Goal: Check status: Check status

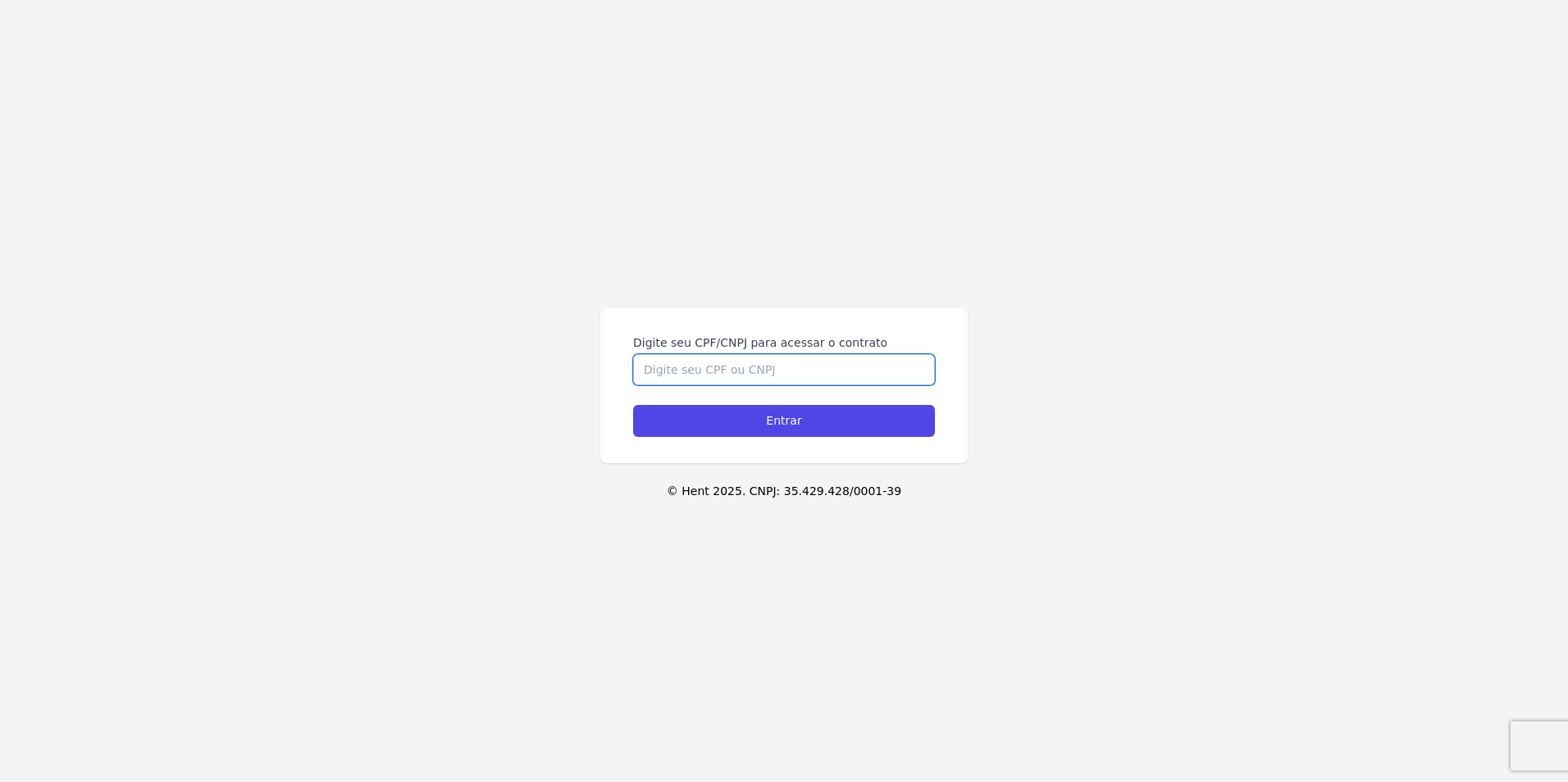
click at [680, 377] on input "Digite seu CPF/CNPJ para acessar o contrato" at bounding box center [783, 370] width 302 height 31
type input "06897771406"
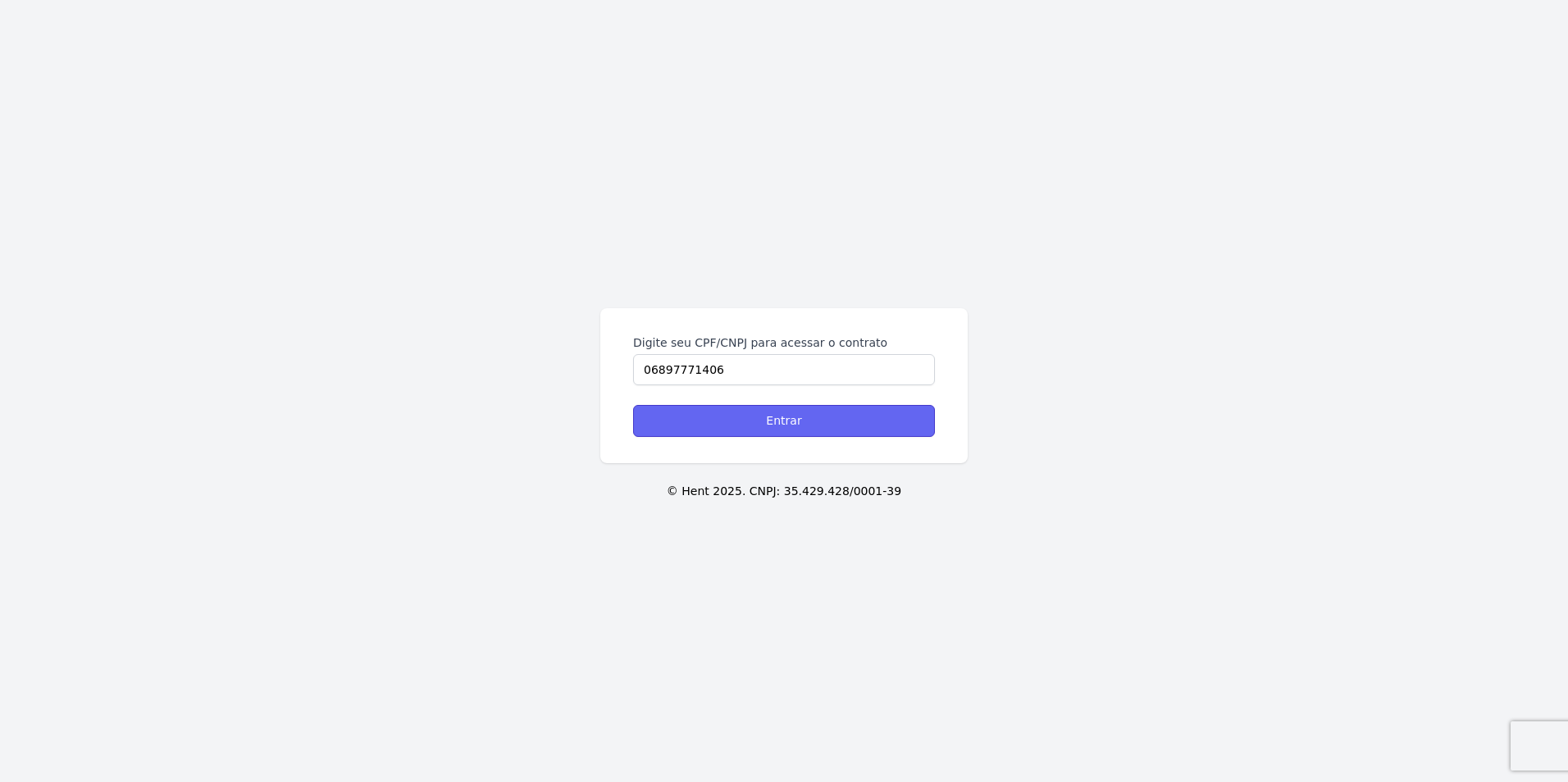
click at [735, 414] on input "Entrar" at bounding box center [783, 421] width 302 height 32
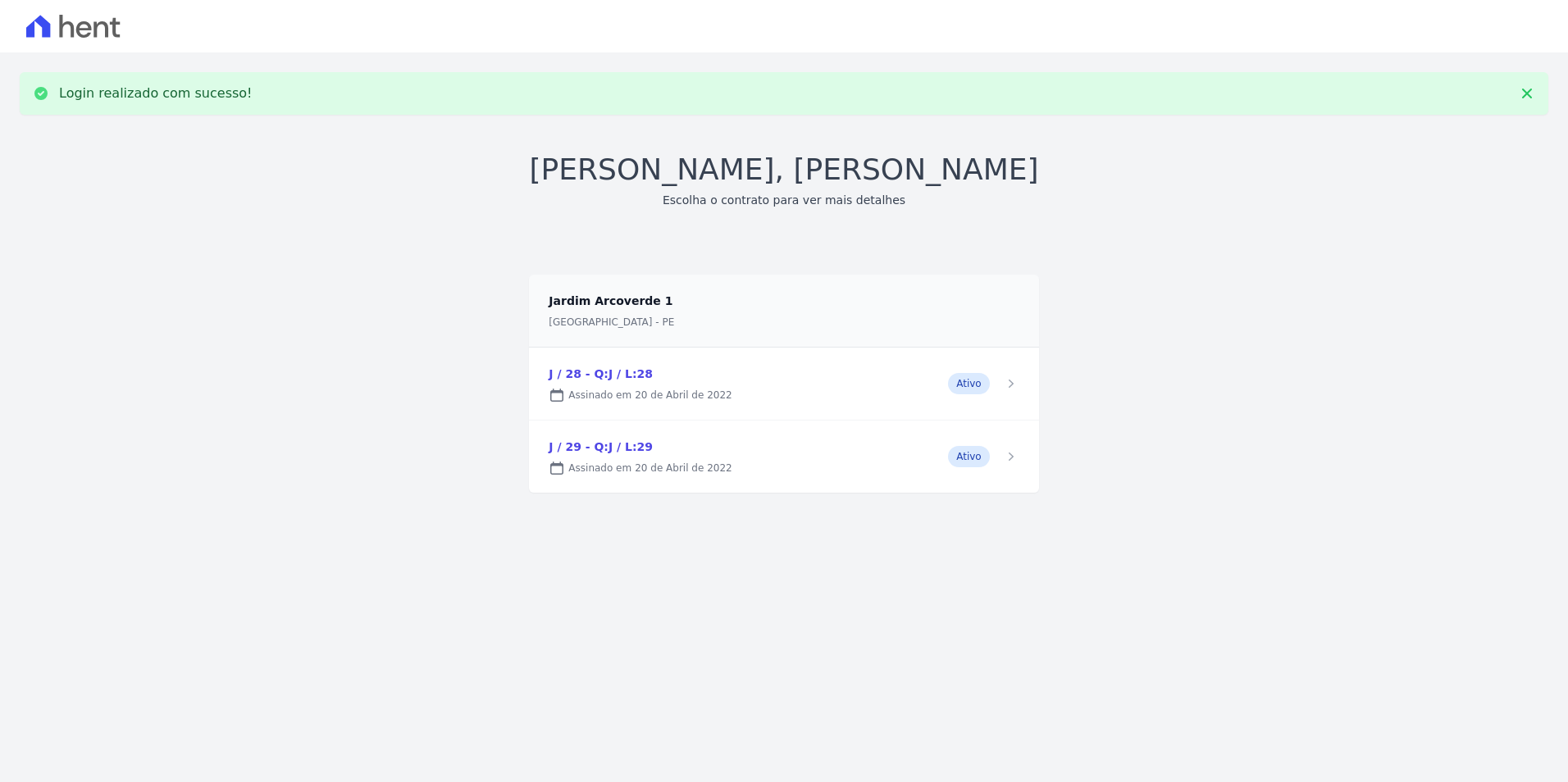
click at [628, 446] on link at bounding box center [784, 456] width 509 height 72
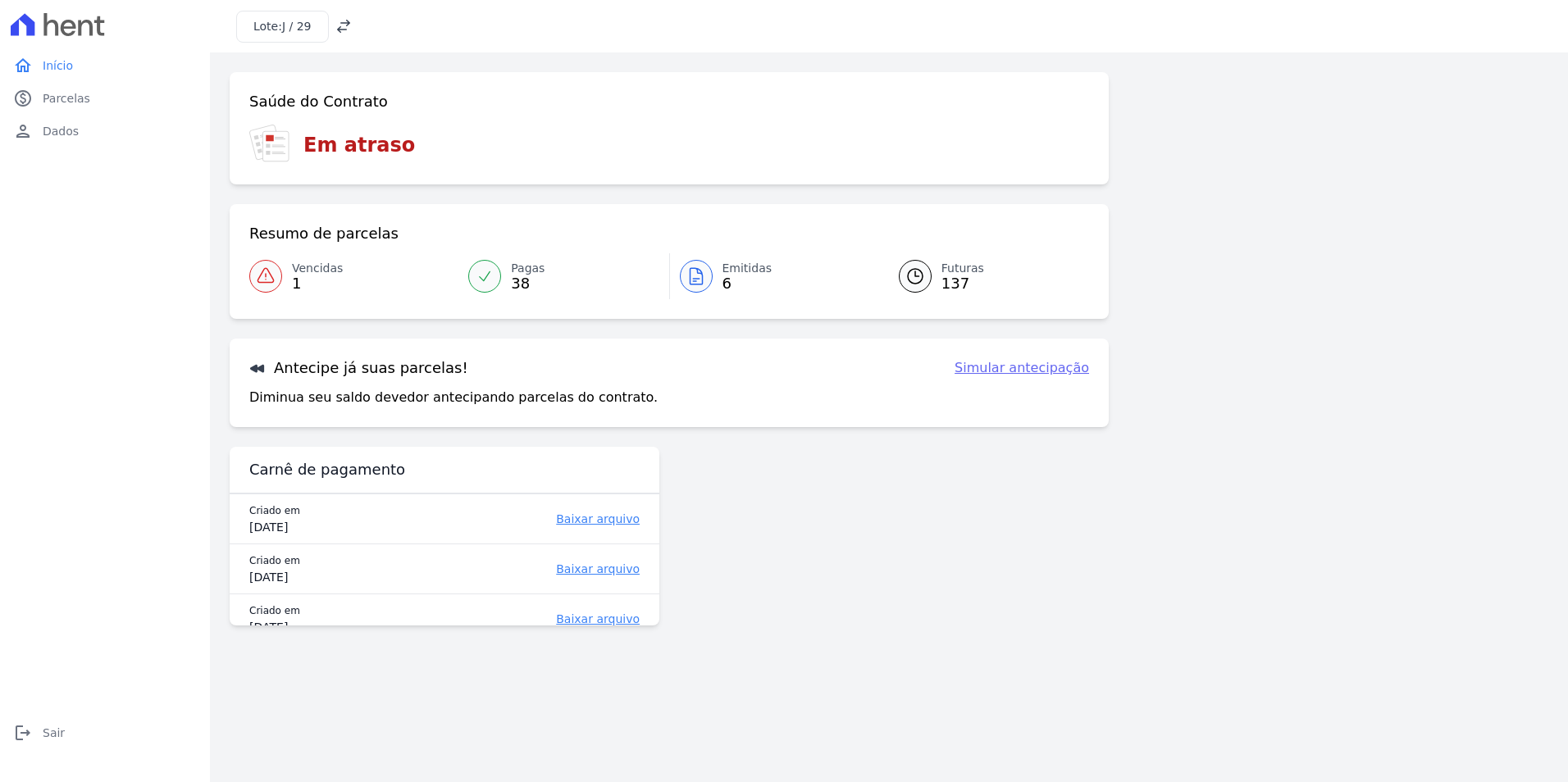
click at [330, 272] on span "Vencidas" at bounding box center [317, 268] width 50 height 17
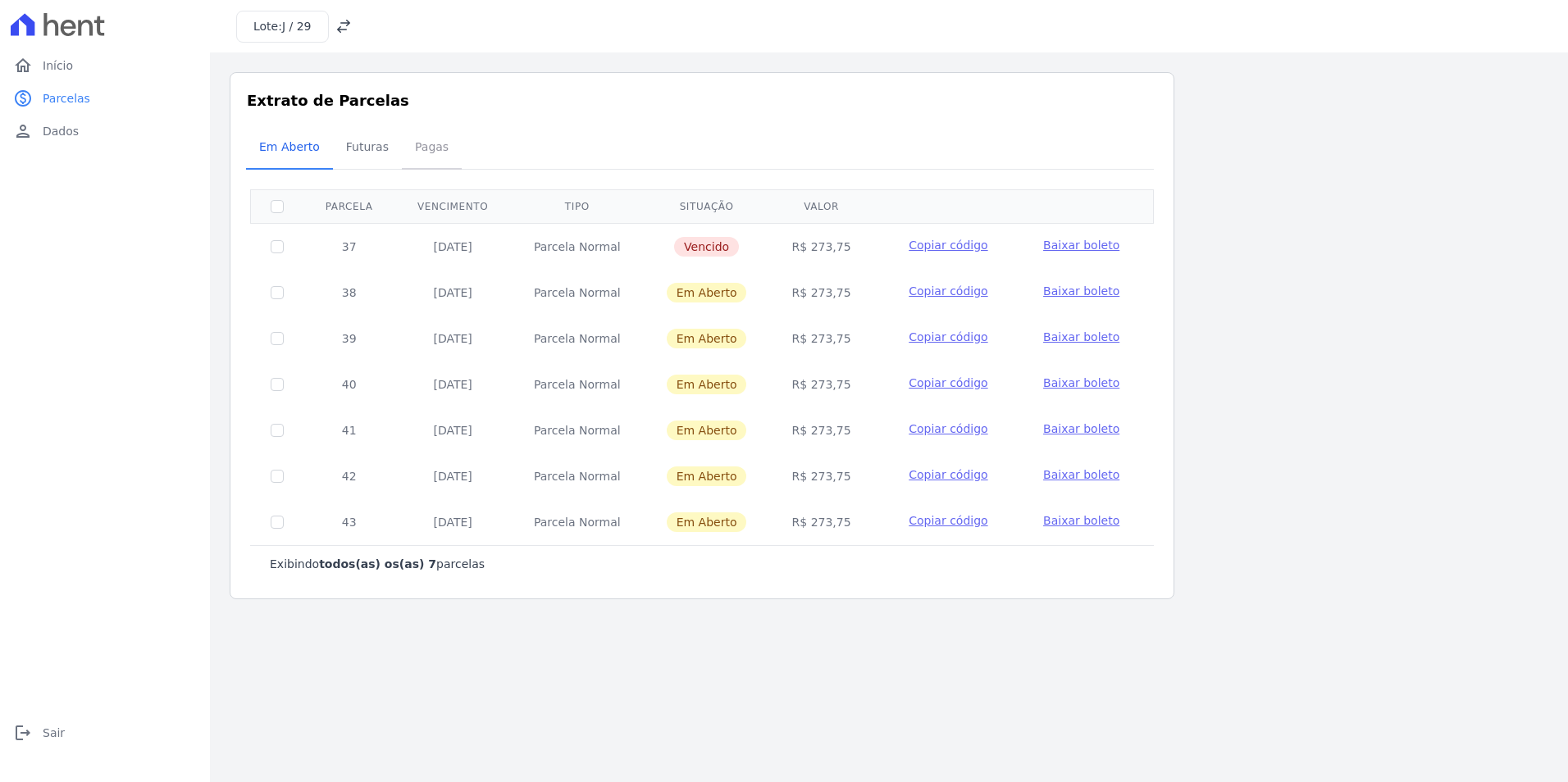
click at [405, 152] on span "Pagas" at bounding box center [431, 147] width 53 height 32
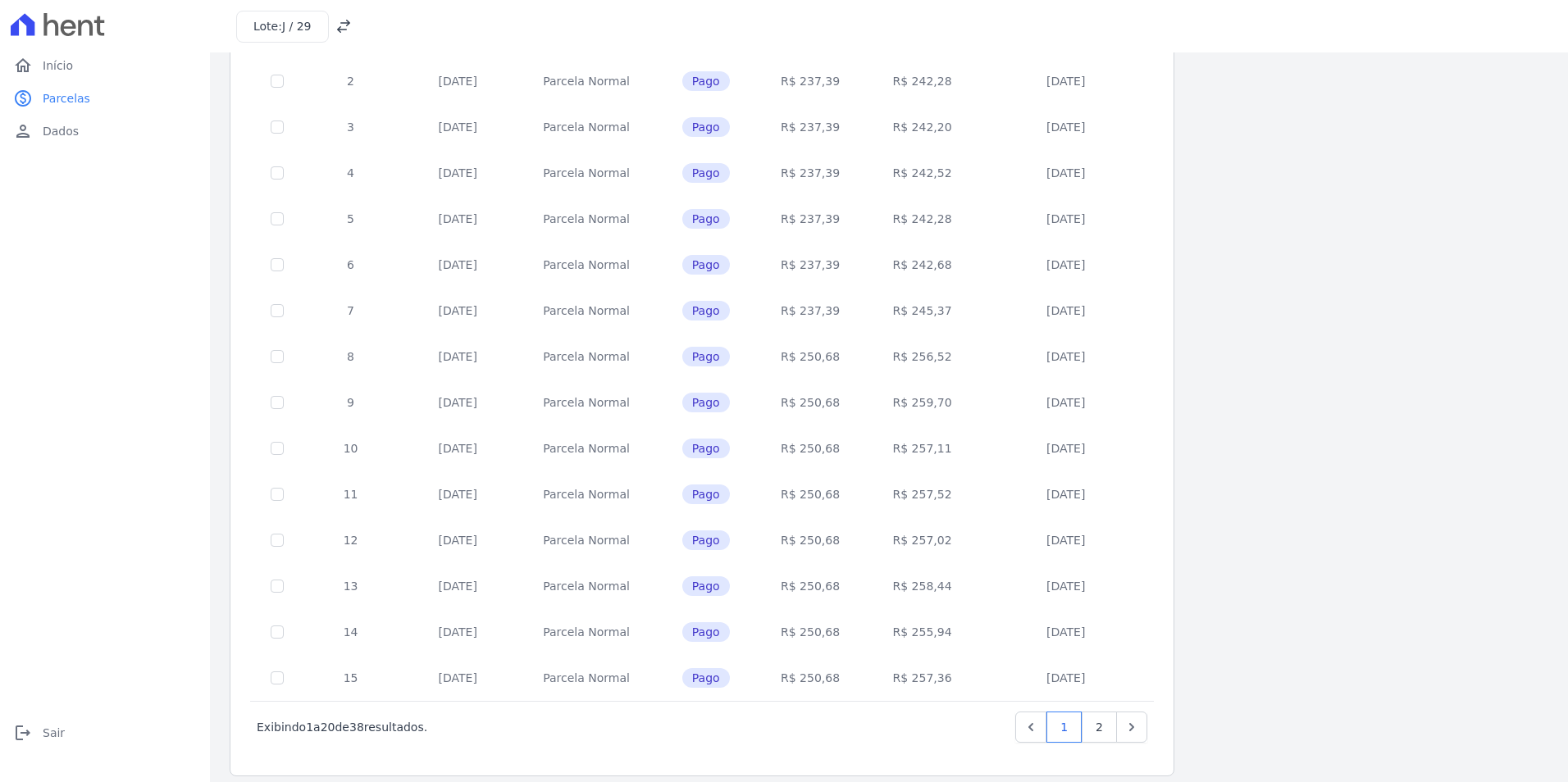
scroll to position [455, 0]
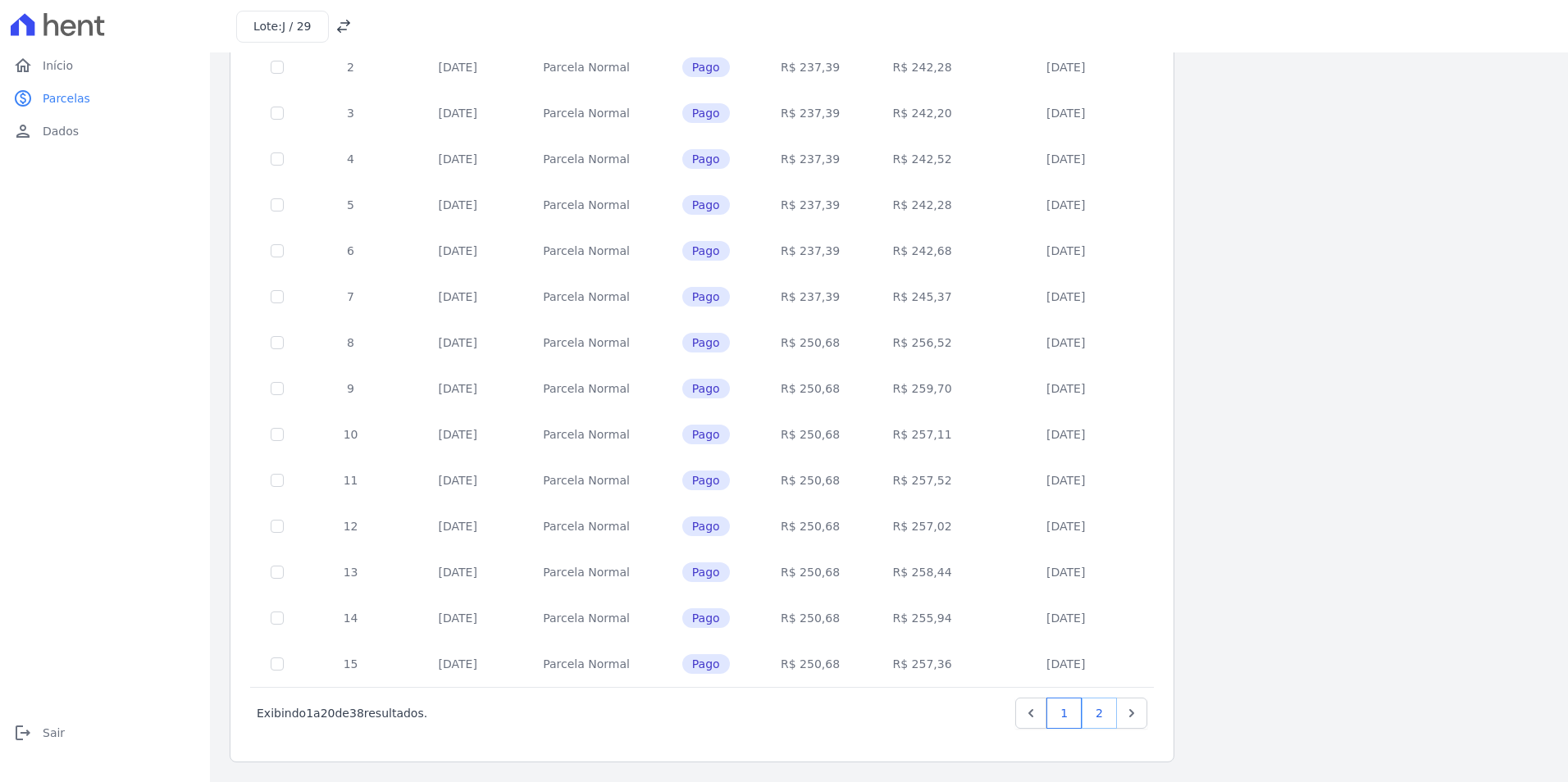
click at [1092, 719] on link "2" at bounding box center [1099, 713] width 35 height 31
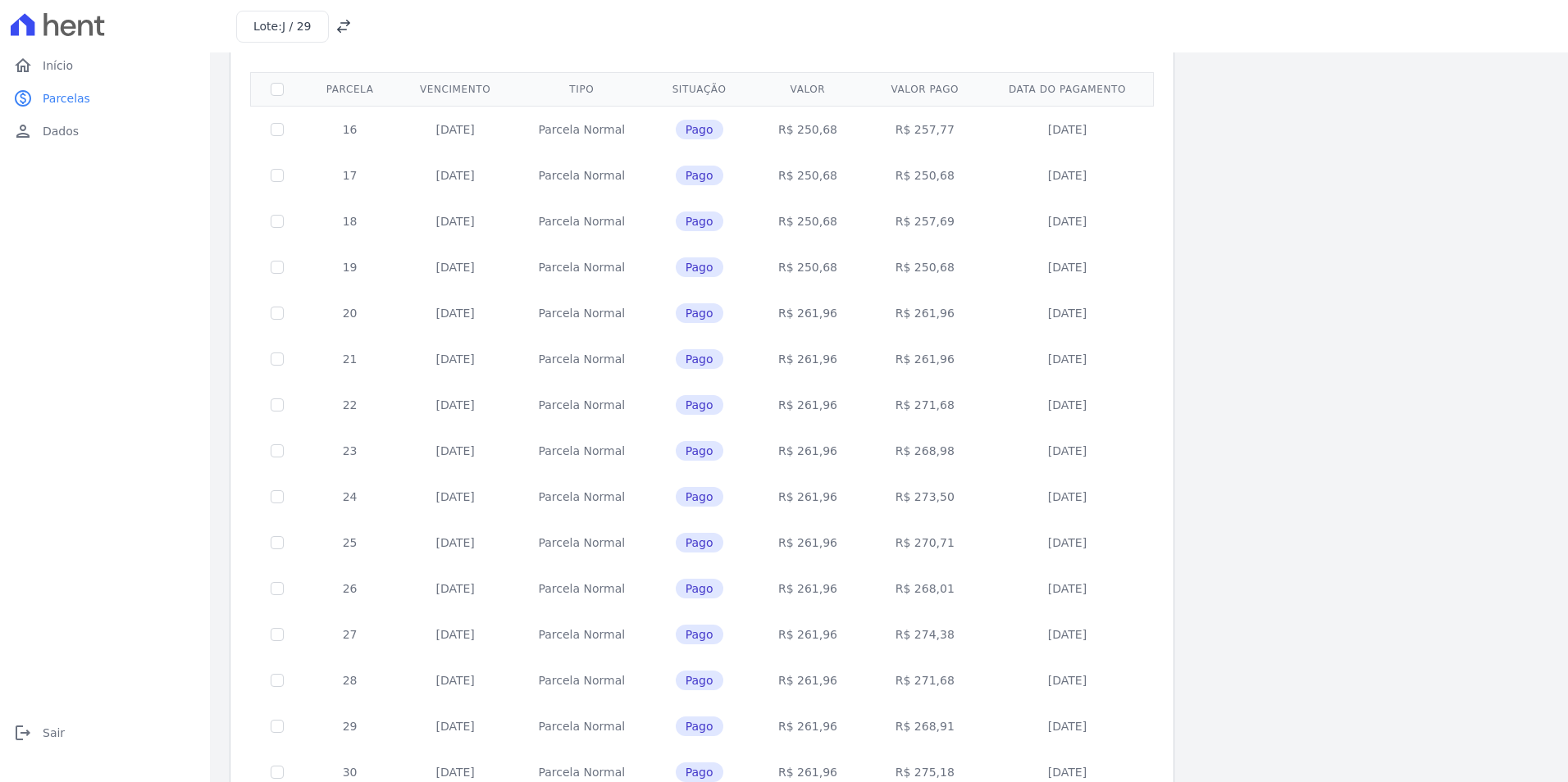
scroll to position [364, 0]
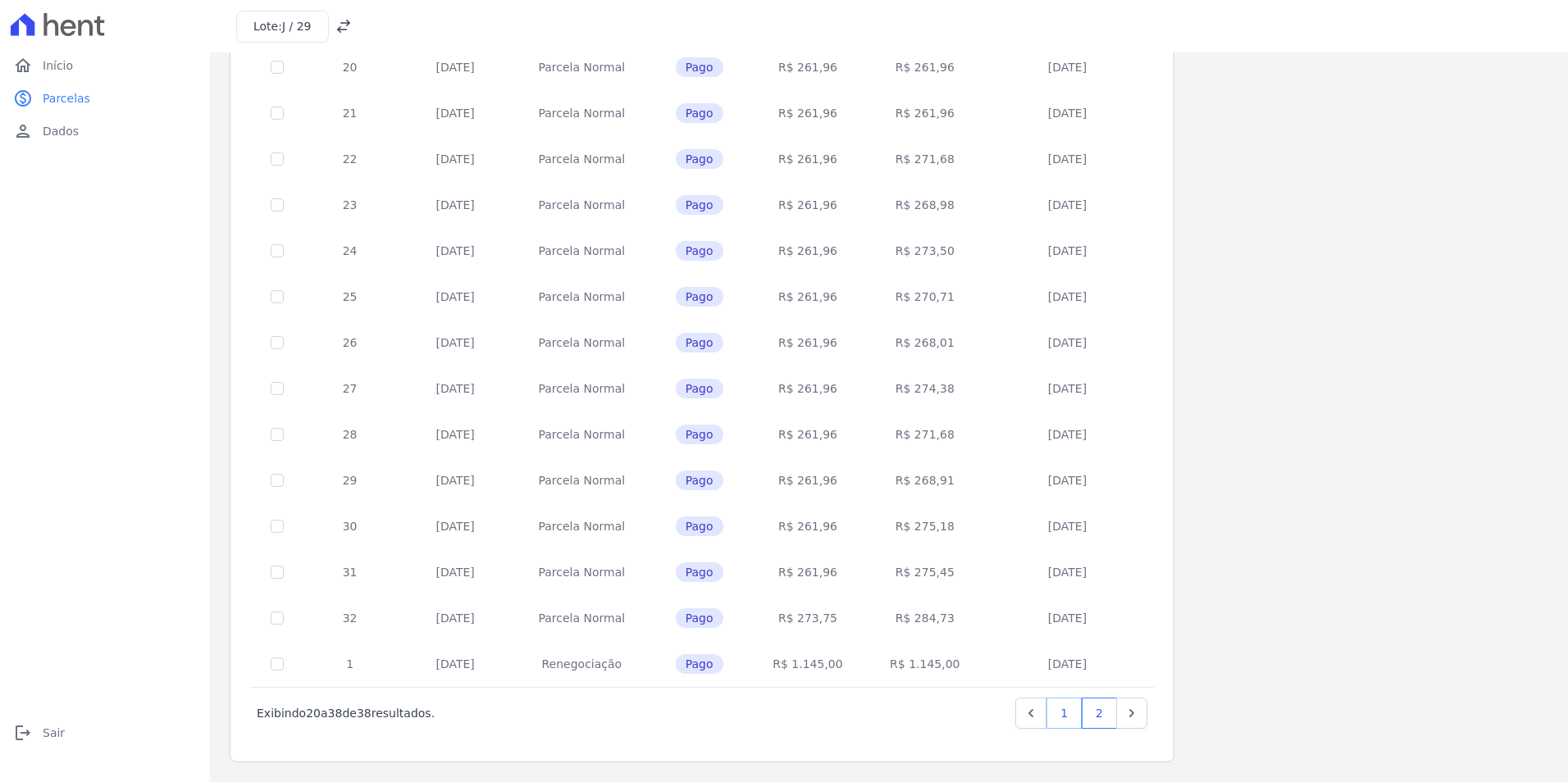
click at [1064, 714] on link "1" at bounding box center [1063, 713] width 35 height 31
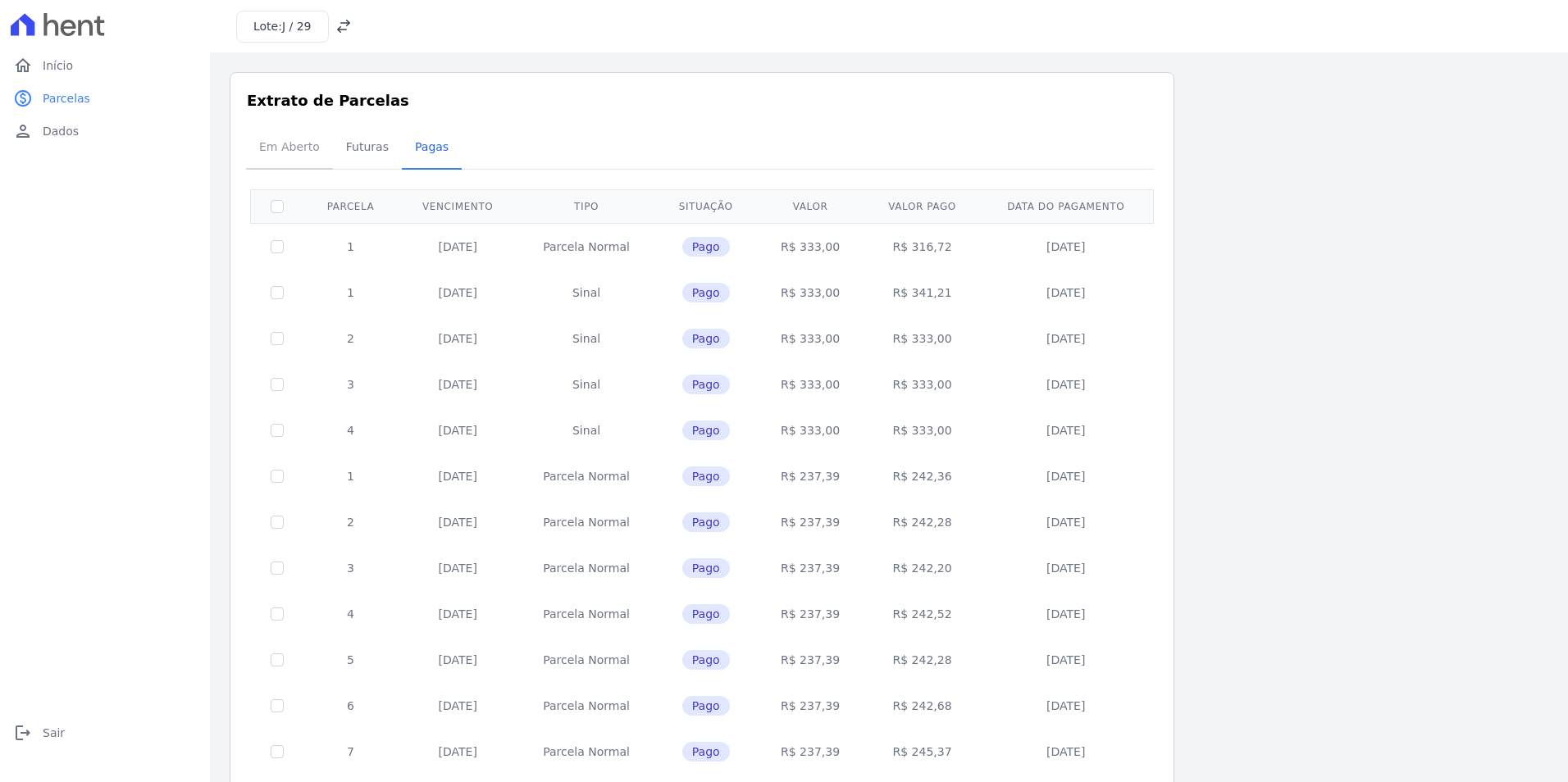
click at [301, 150] on span "Em Aberto" at bounding box center [289, 147] width 80 height 32
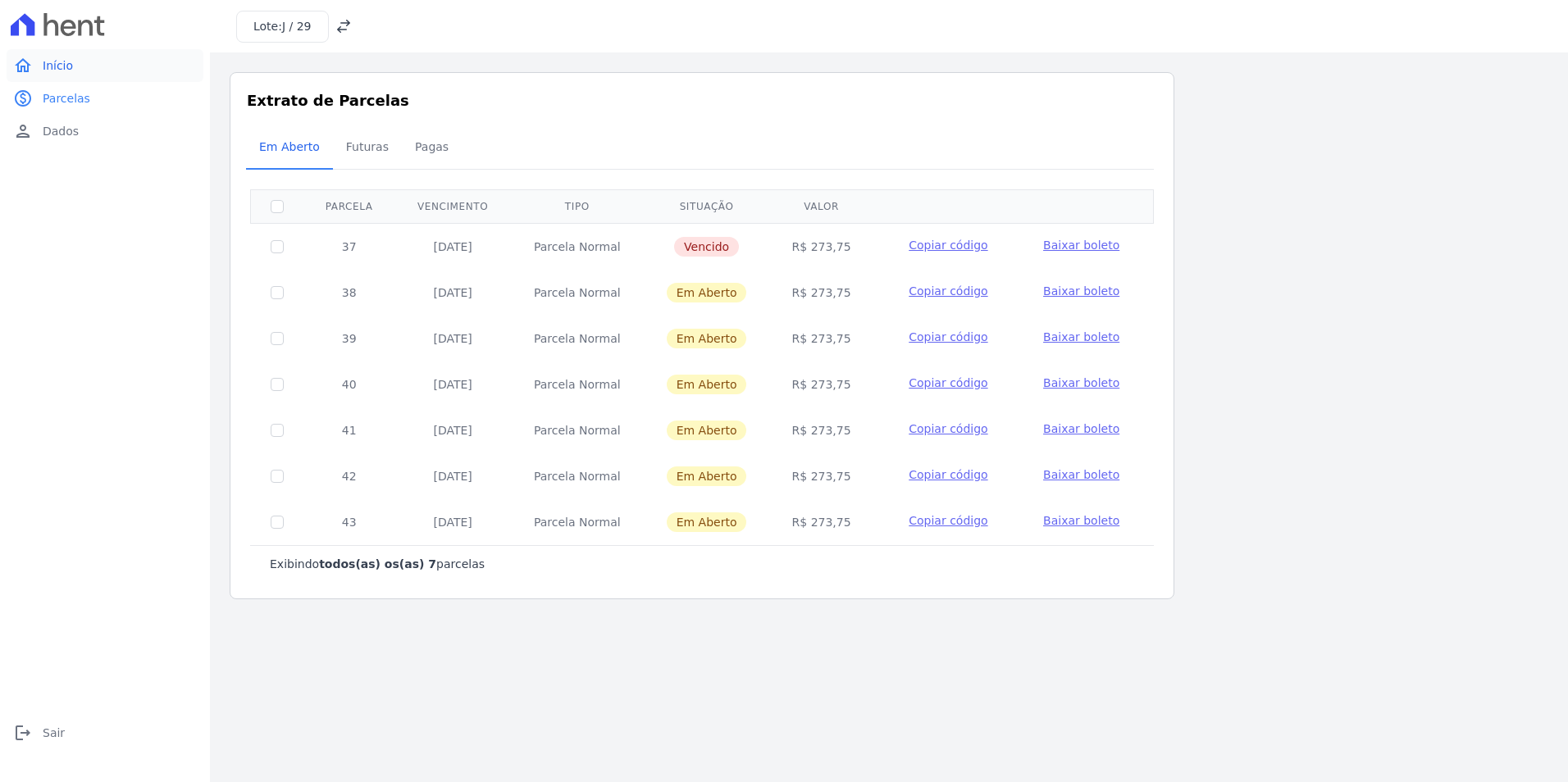
click at [72, 60] on link "home Início" at bounding box center [104, 66] width 197 height 32
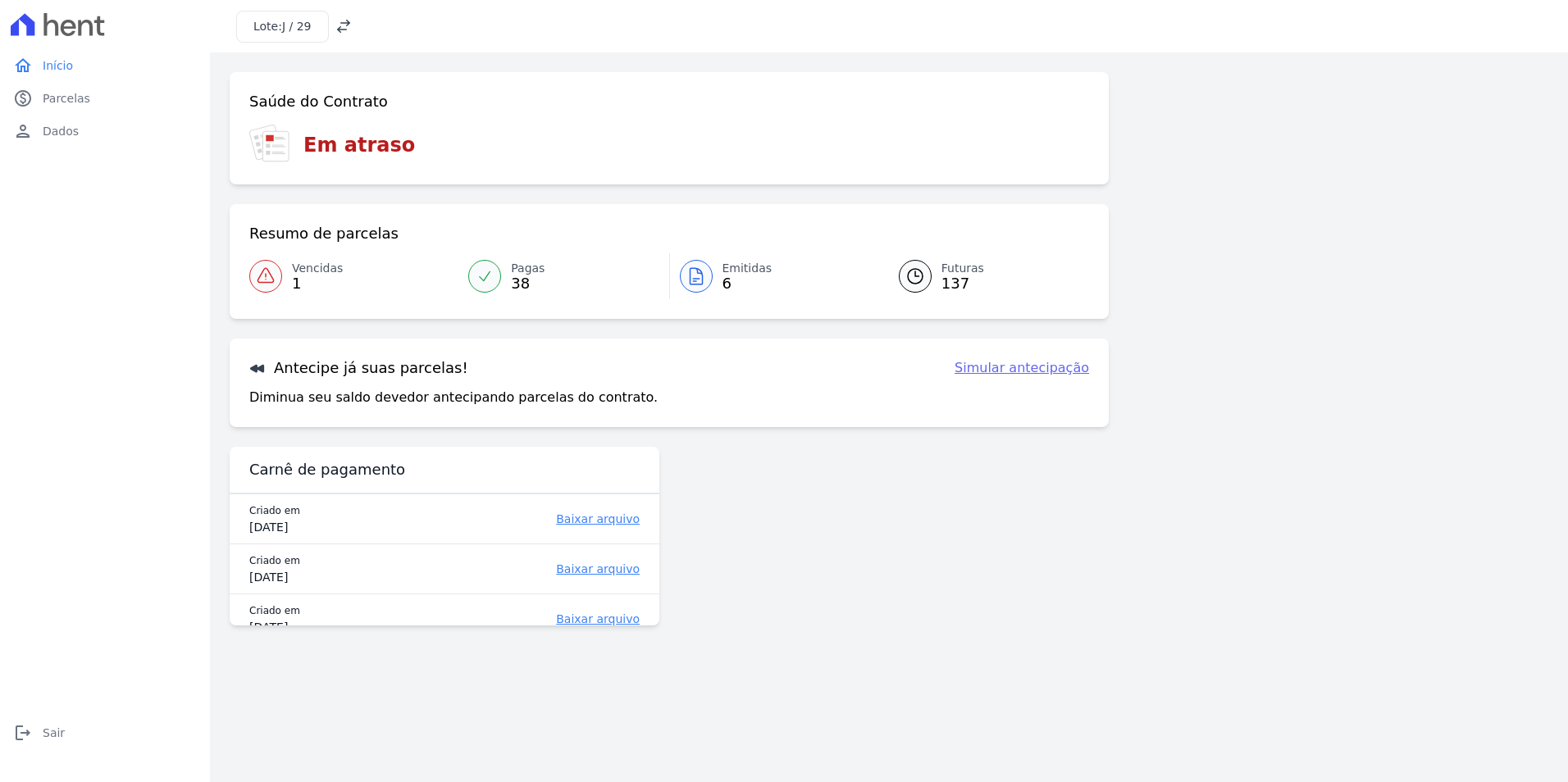
click at [308, 32] on span "J / 29" at bounding box center [296, 26] width 30 height 13
click at [336, 26] on icon at bounding box center [344, 26] width 16 height 16
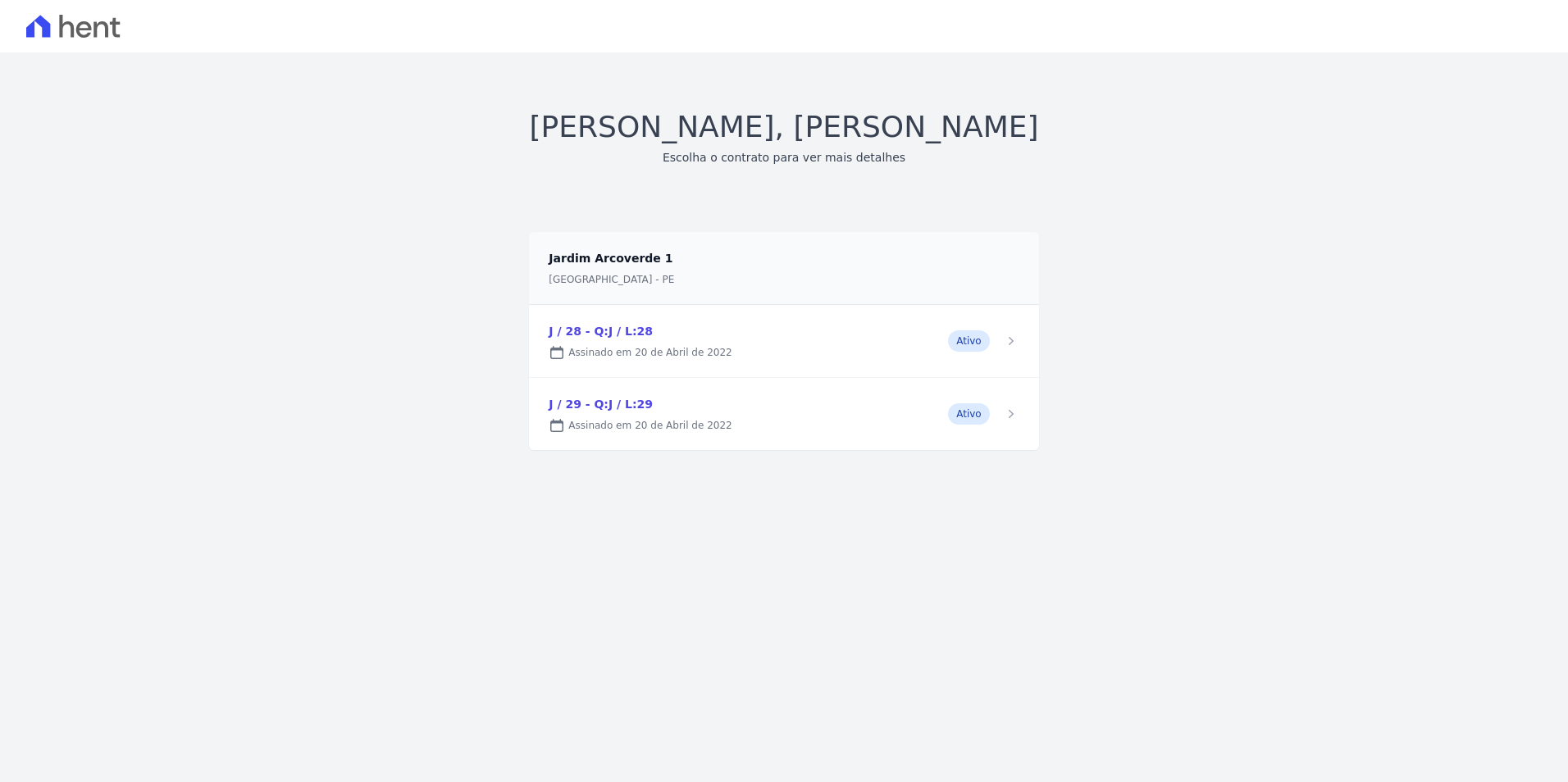
click at [986, 341] on link at bounding box center [784, 341] width 509 height 72
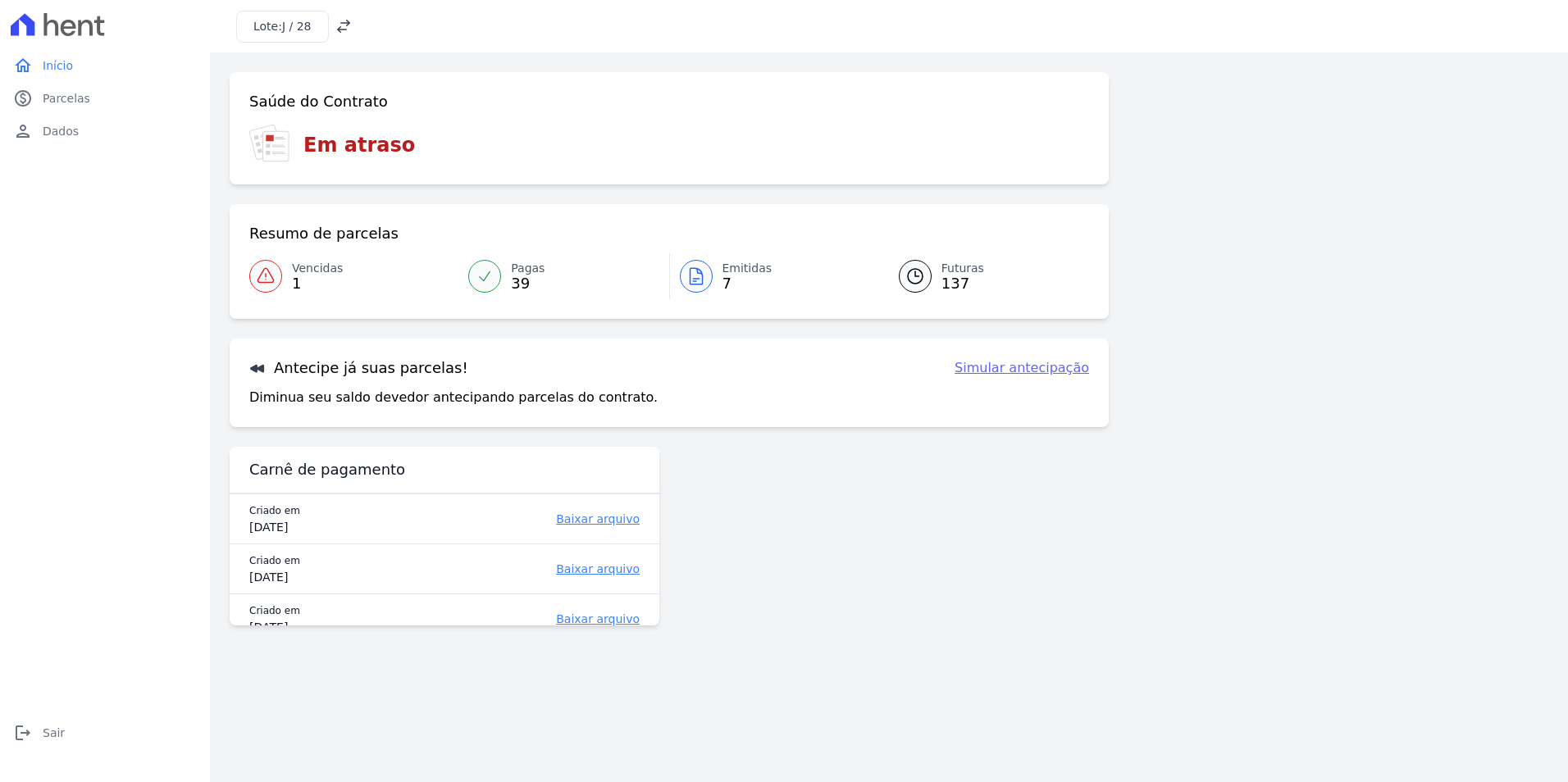
click at [311, 267] on span "Vencidas" at bounding box center [317, 268] width 50 height 17
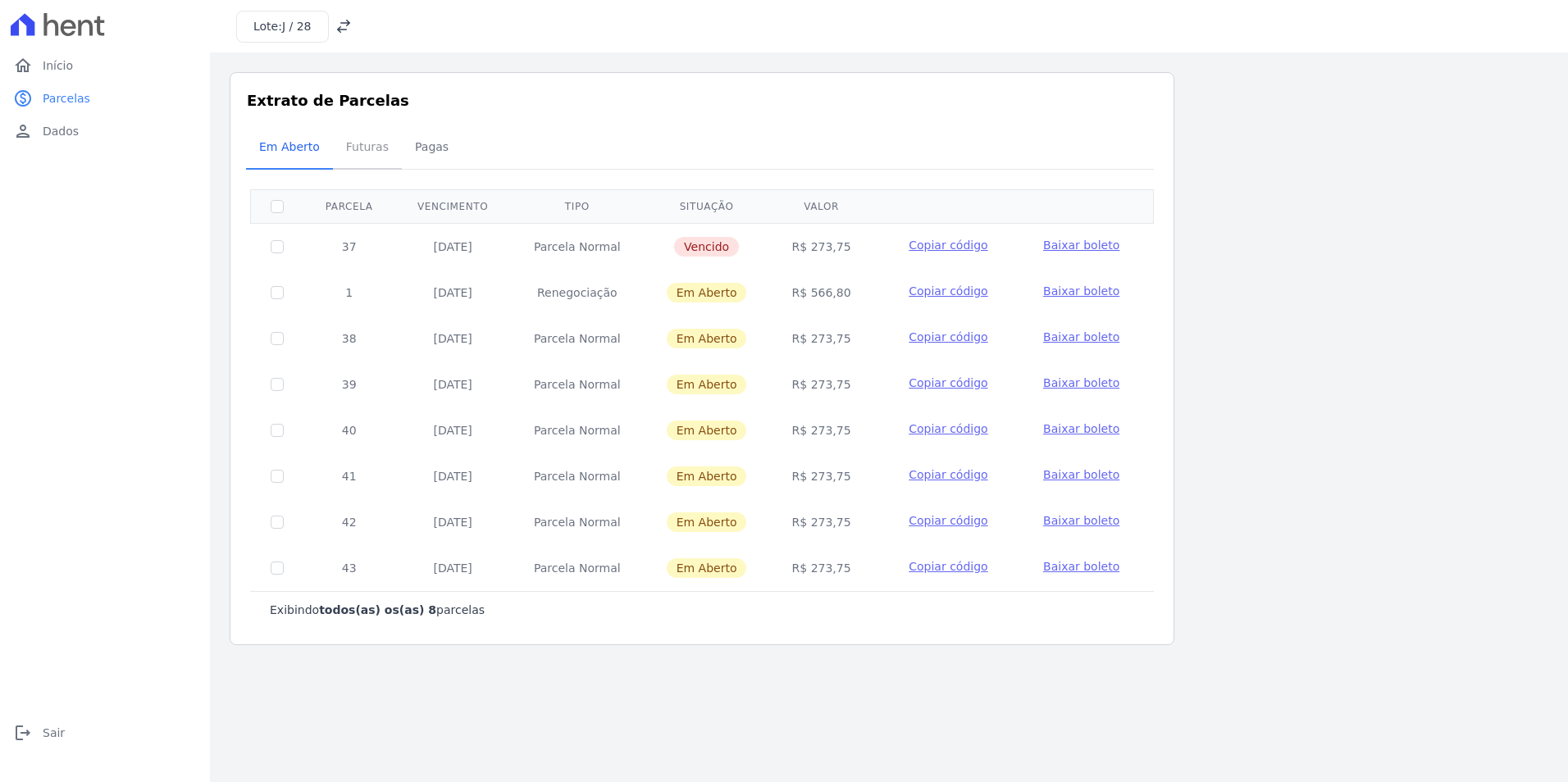
click at [358, 154] on span "Futuras" at bounding box center [367, 147] width 62 height 32
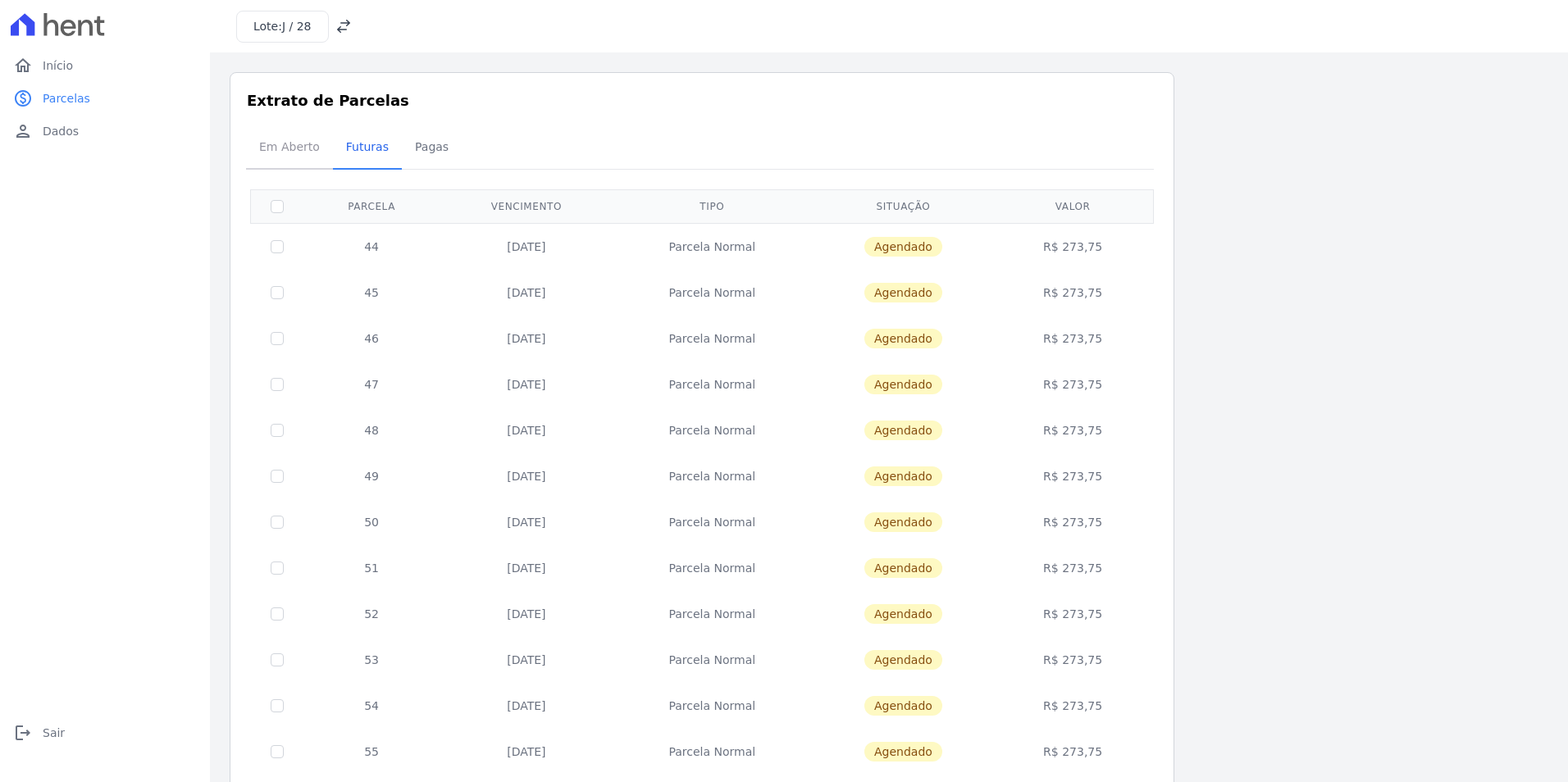
click at [290, 154] on span "Em Aberto" at bounding box center [289, 147] width 80 height 32
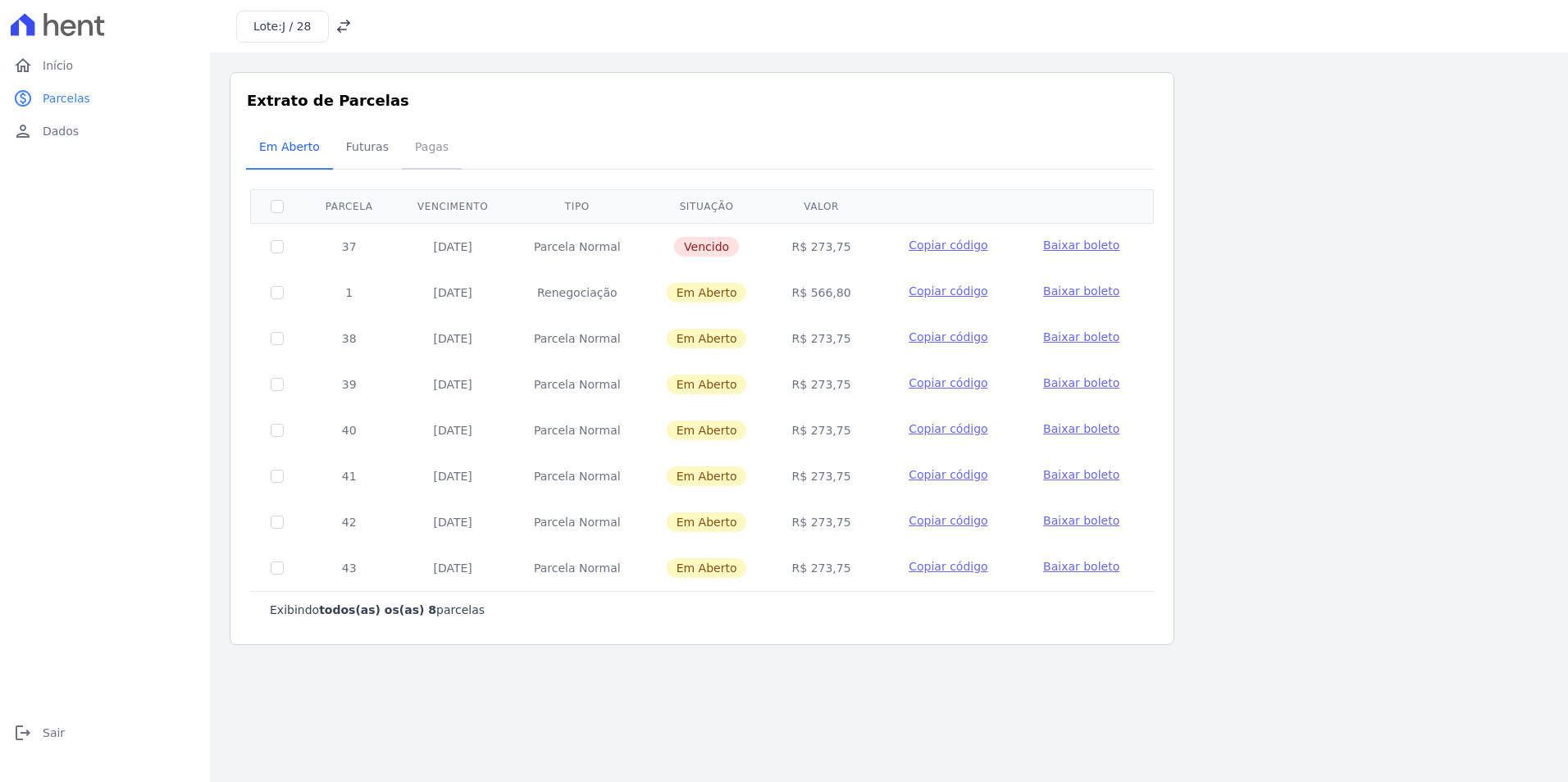
click at [412, 151] on span "Pagas" at bounding box center [431, 147] width 53 height 32
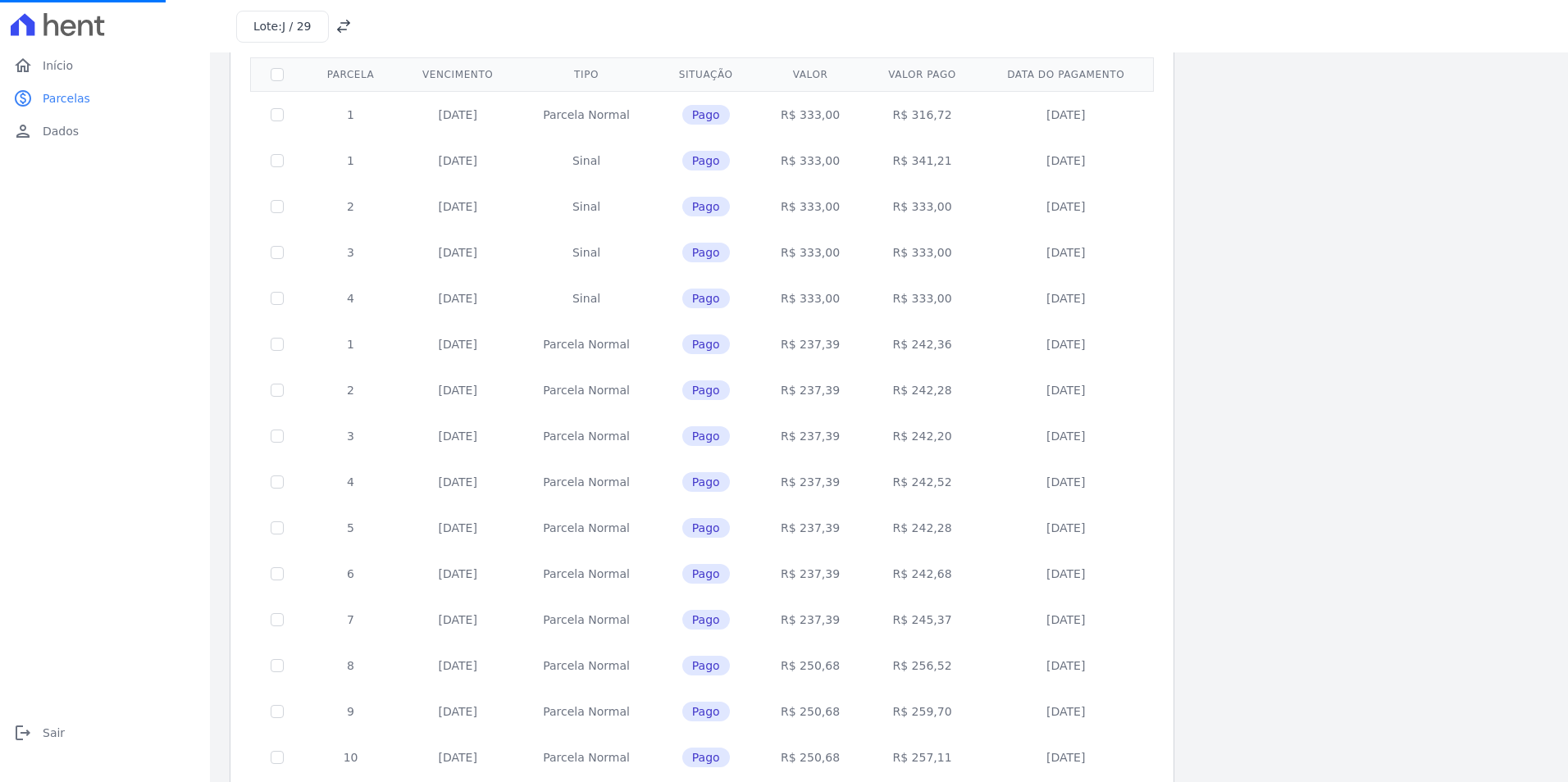
scroll to position [455, 0]
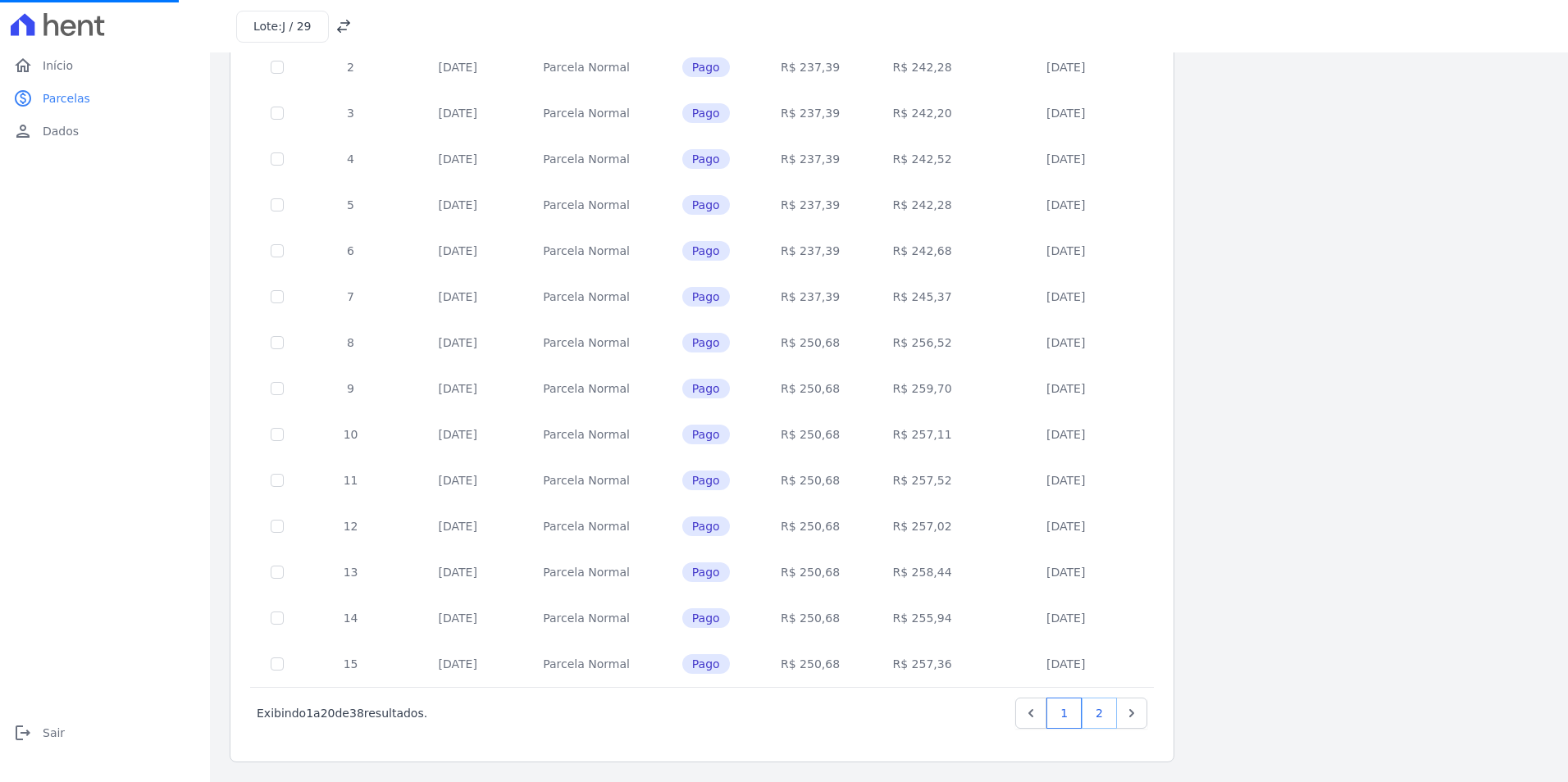
click at [1107, 711] on link "2" at bounding box center [1099, 713] width 35 height 31
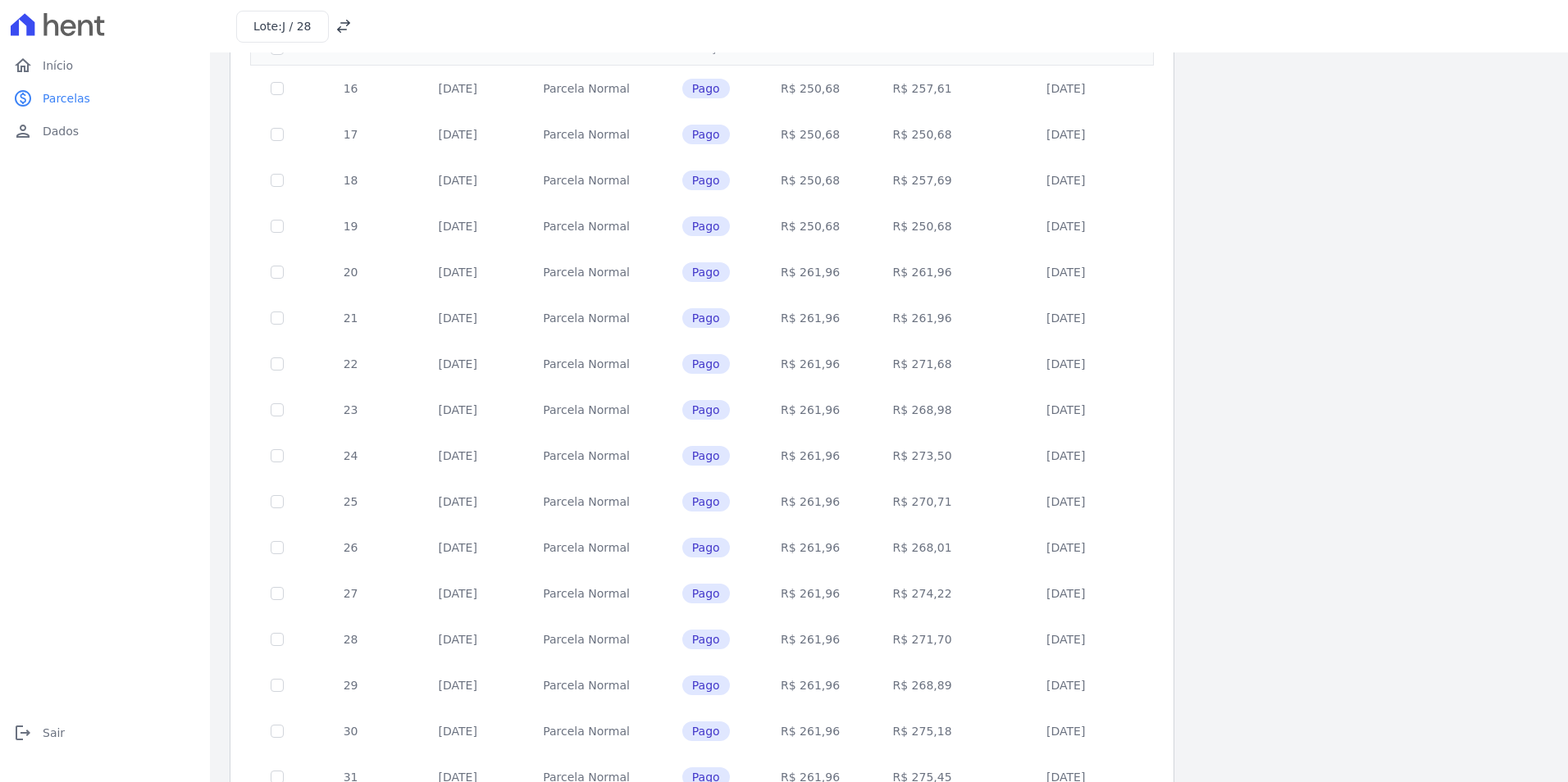
scroll to position [409, 0]
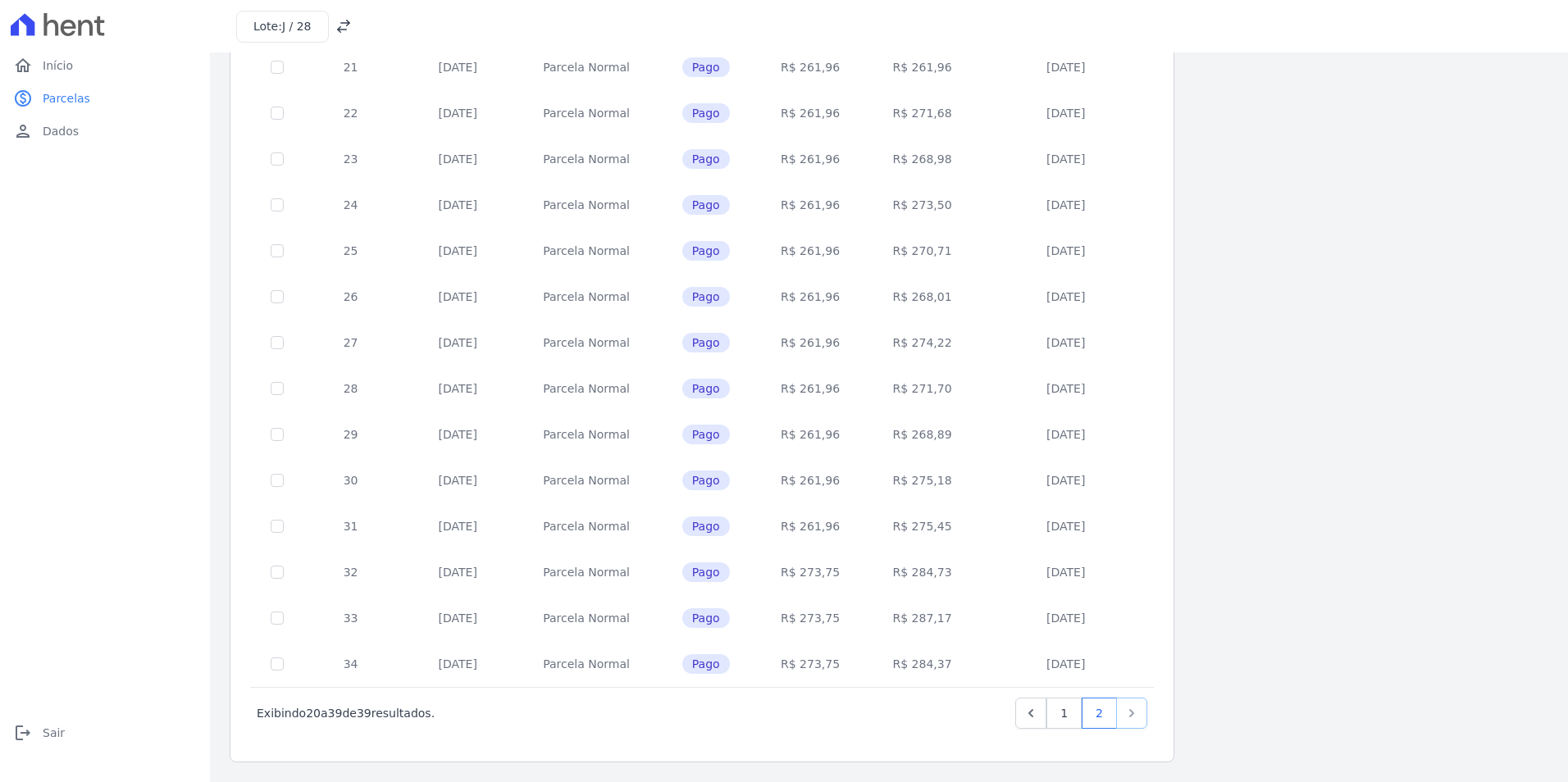
click at [1127, 718] on icon "Next" at bounding box center [1131, 713] width 16 height 16
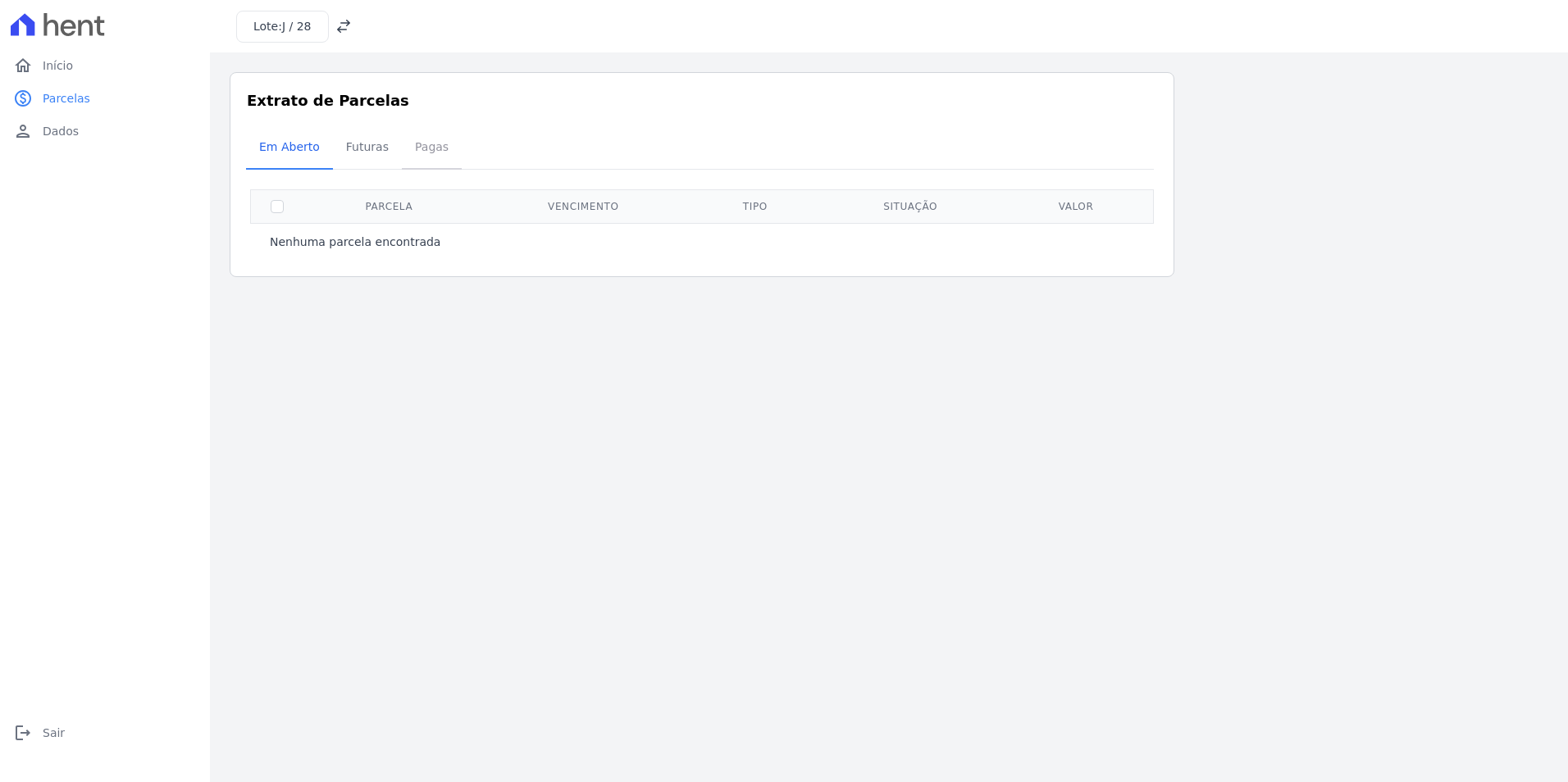
click at [409, 152] on span "Pagas" at bounding box center [431, 147] width 53 height 32
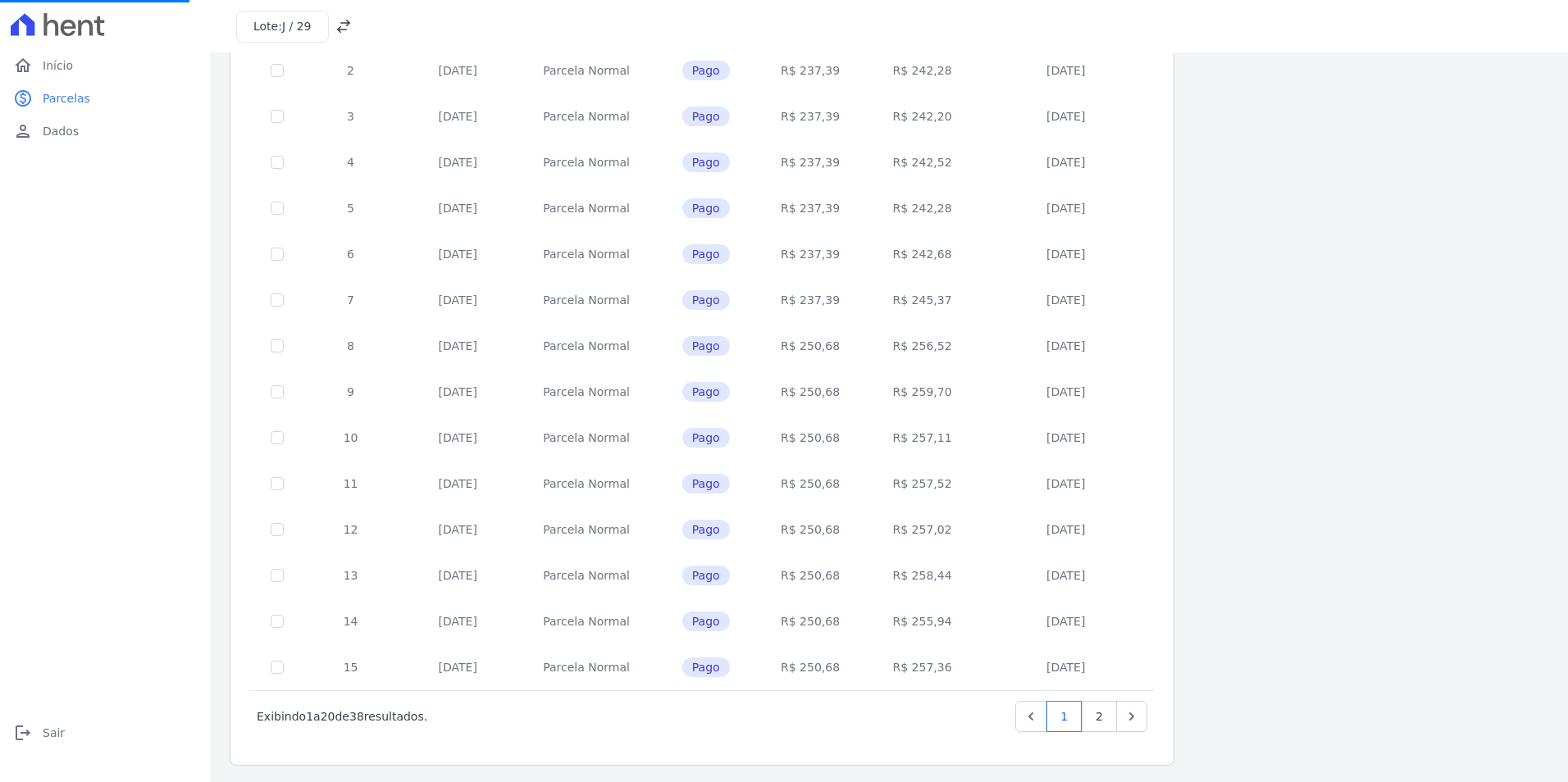
scroll to position [455, 0]
click at [1106, 714] on link "2" at bounding box center [1099, 713] width 35 height 31
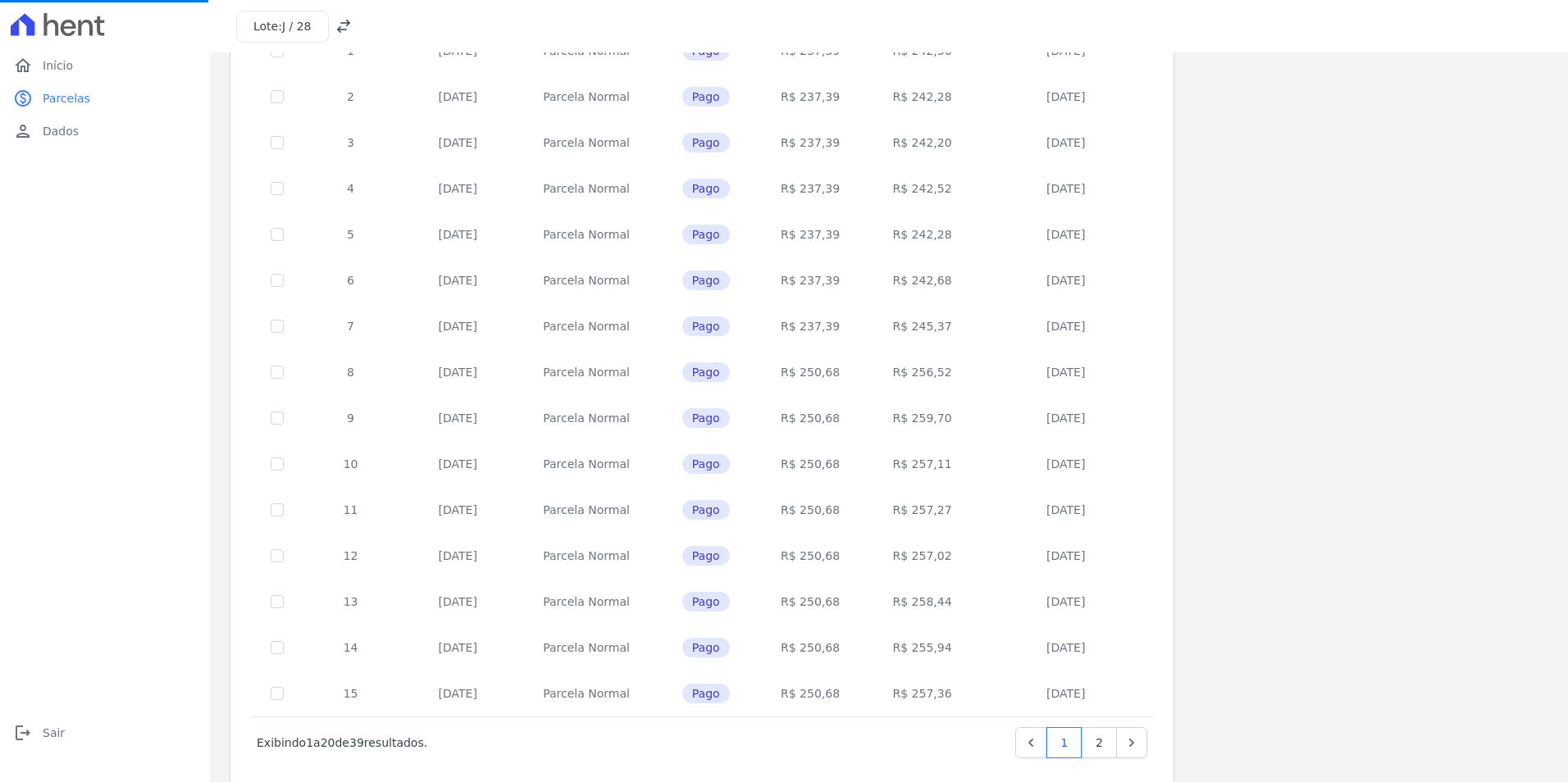
scroll to position [455, 0]
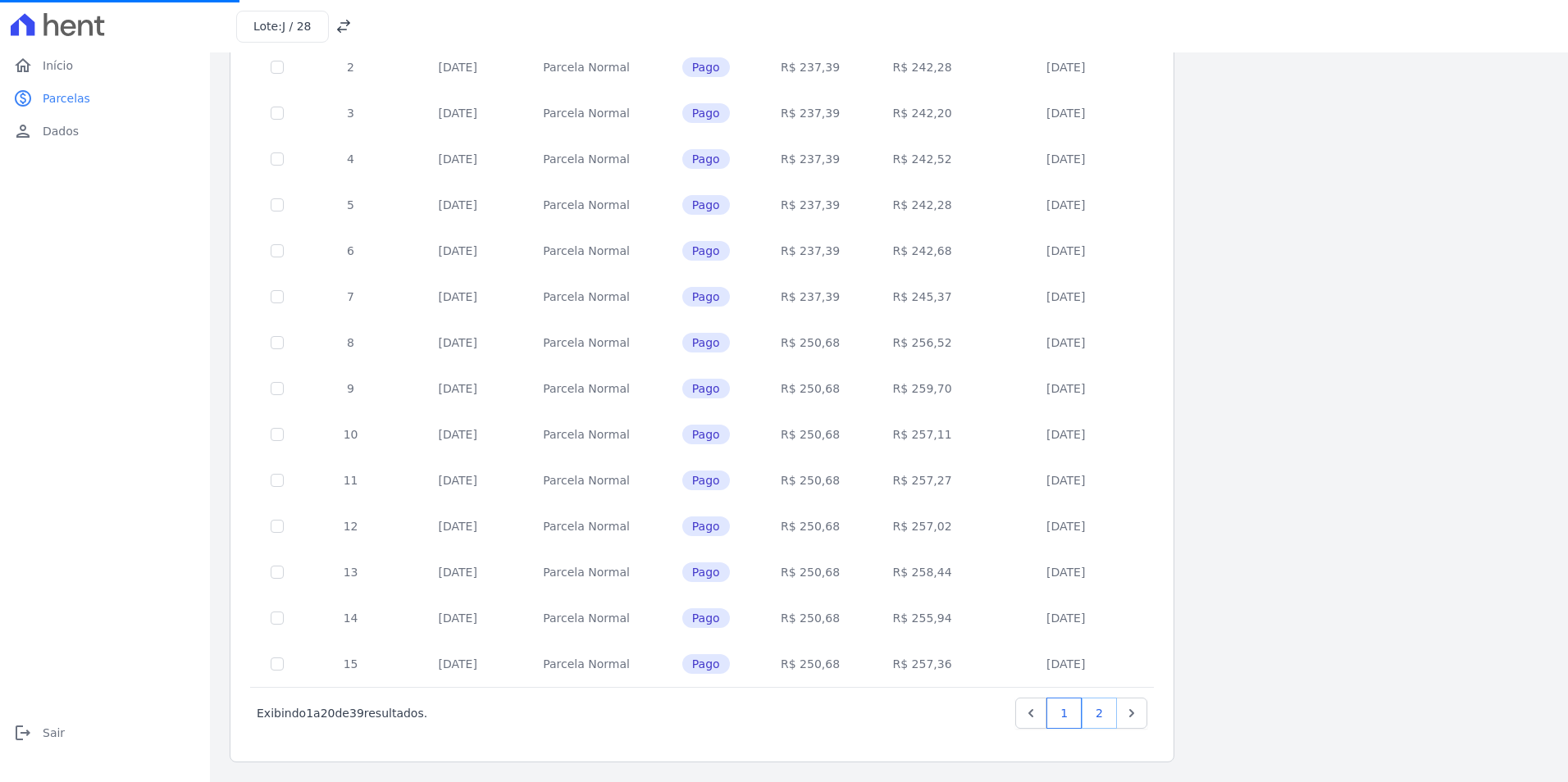
click at [1095, 716] on link "2" at bounding box center [1099, 713] width 35 height 31
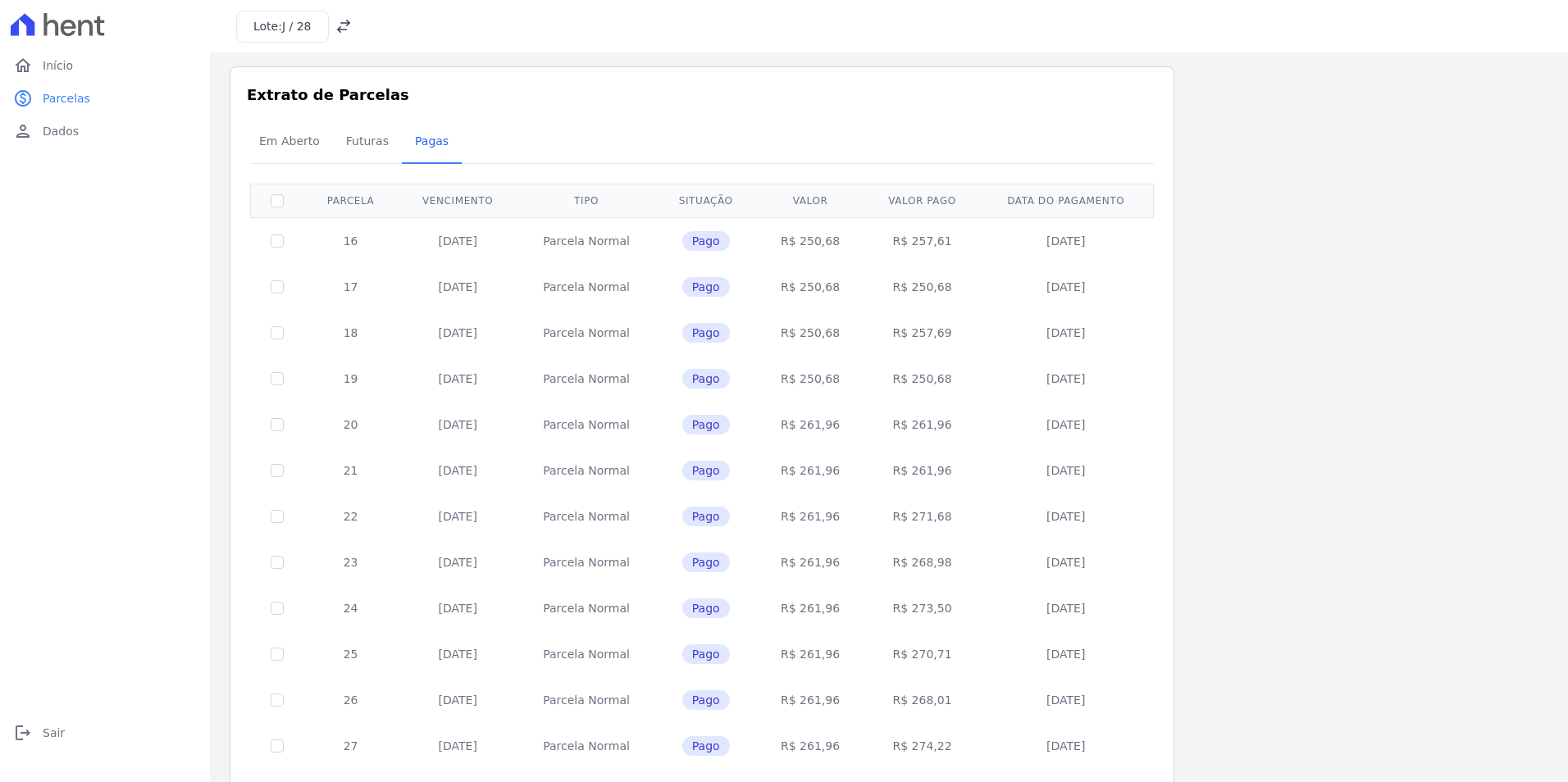
scroll to position [0, 0]
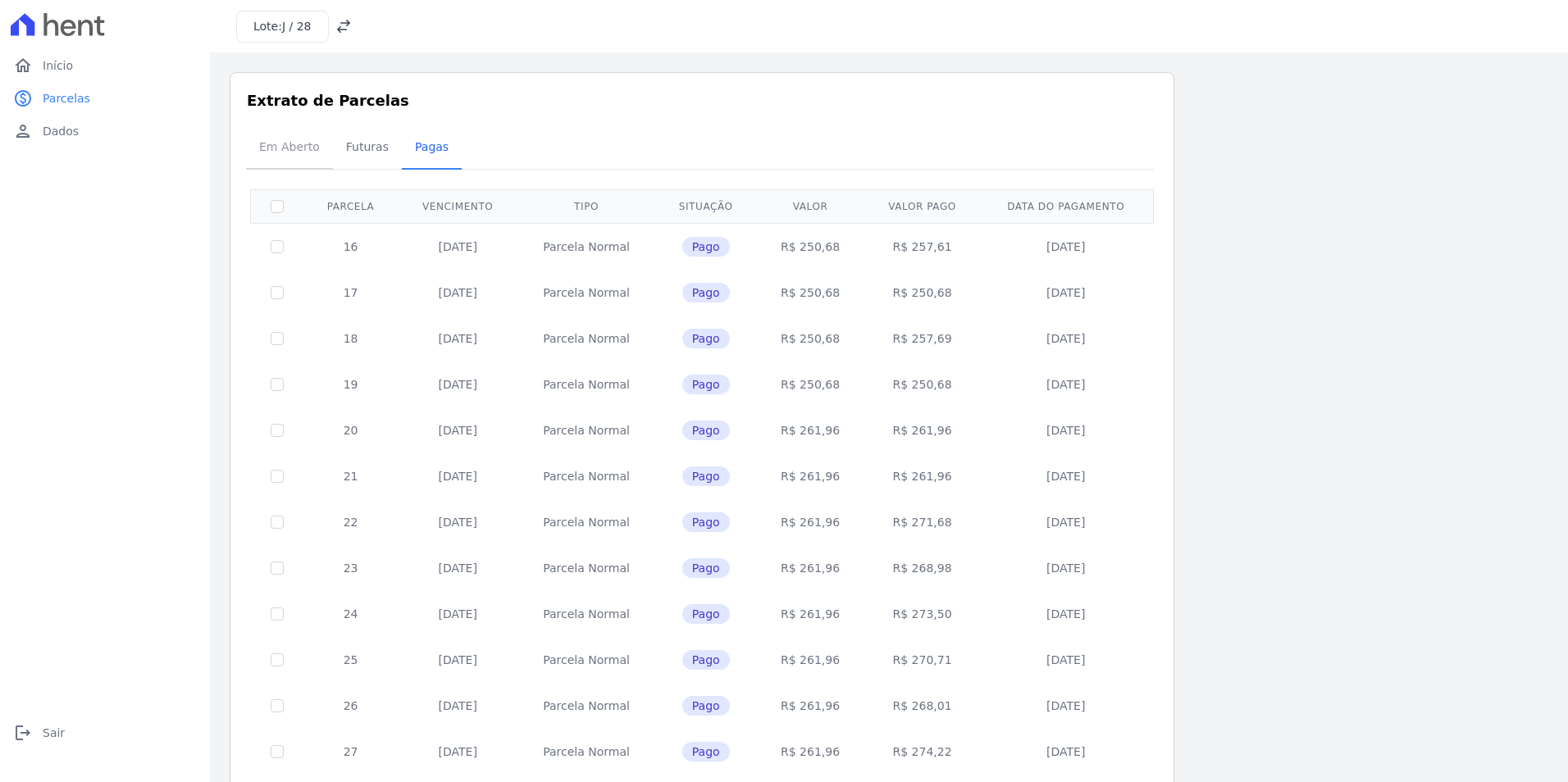
click at [290, 145] on span "Em Aberto" at bounding box center [289, 147] width 80 height 32
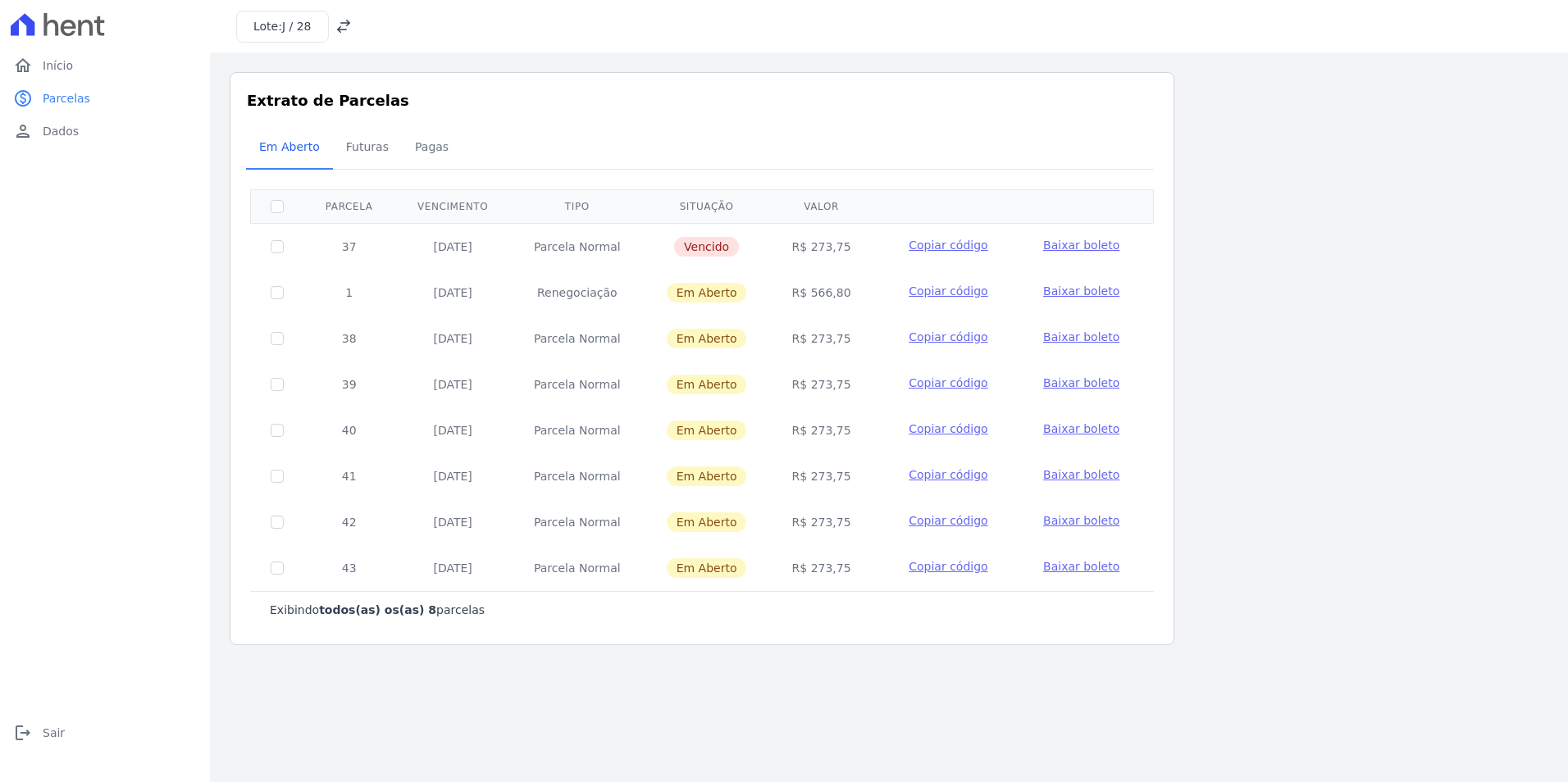
click at [293, 28] on span "J / 28" at bounding box center [296, 26] width 30 height 13
click at [80, 65] on link "home Início" at bounding box center [104, 66] width 197 height 32
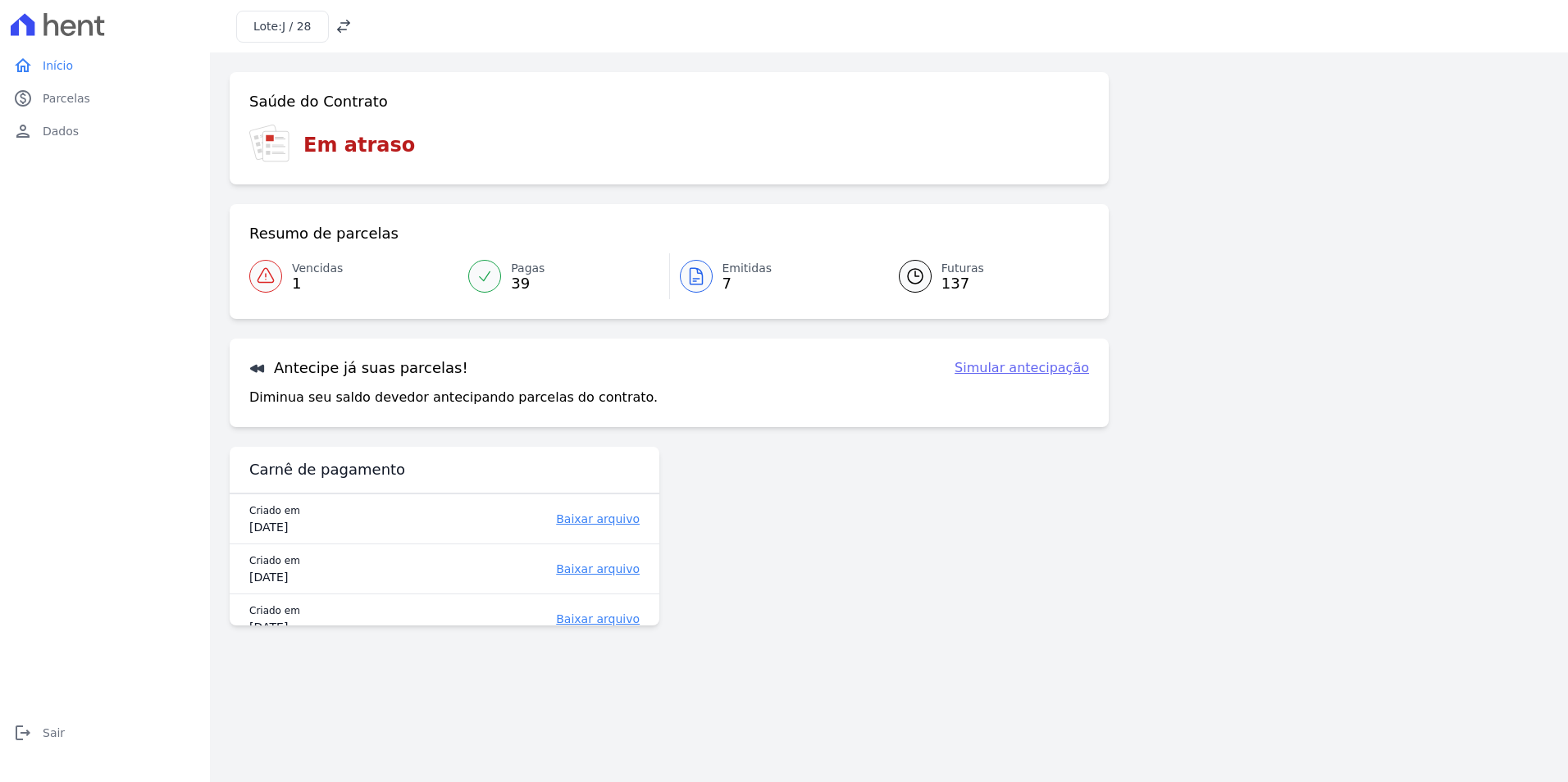
click at [308, 270] on span "Vencidas" at bounding box center [317, 268] width 50 height 17
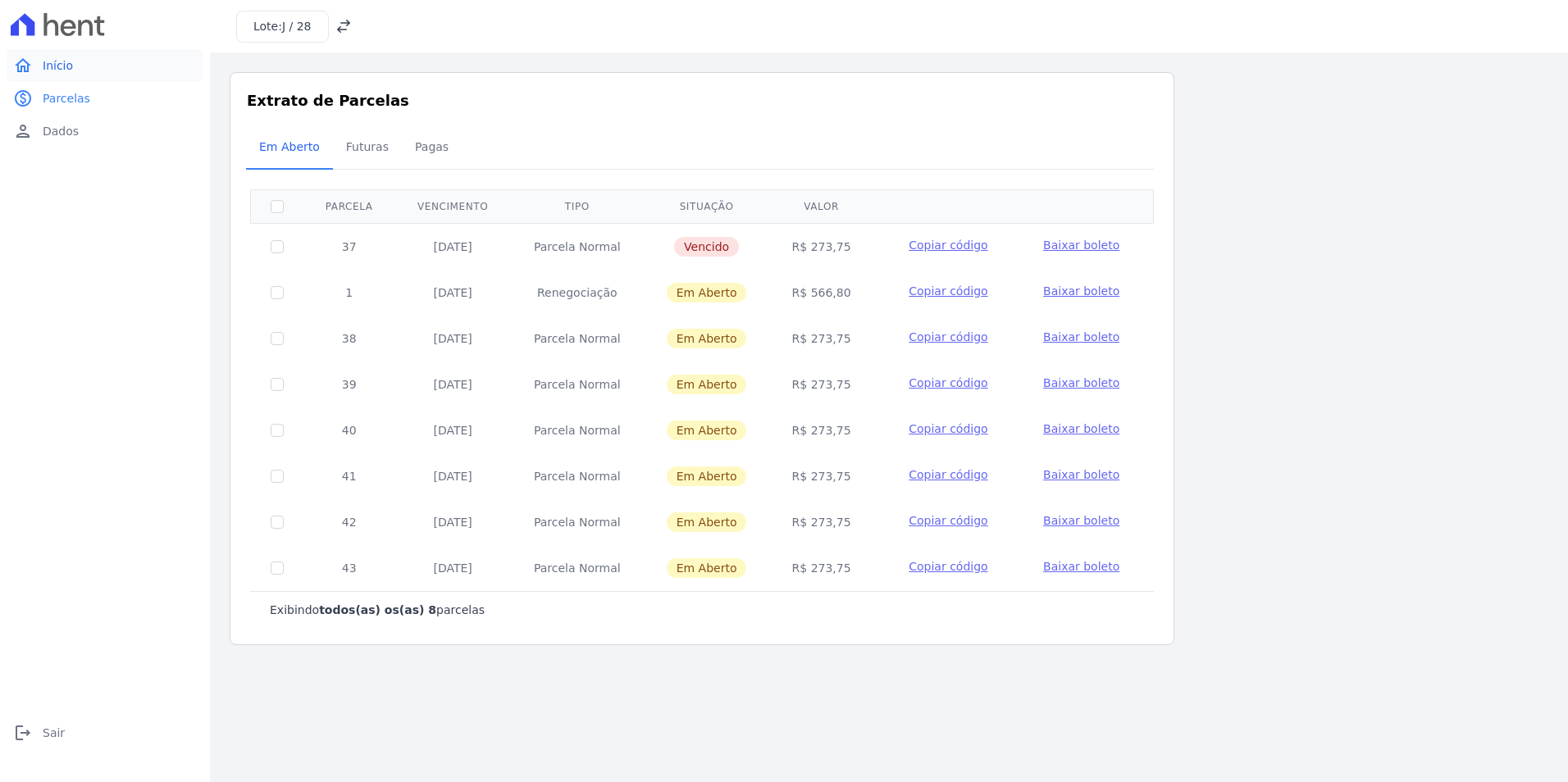
click at [87, 67] on link "home Início" at bounding box center [104, 66] width 197 height 32
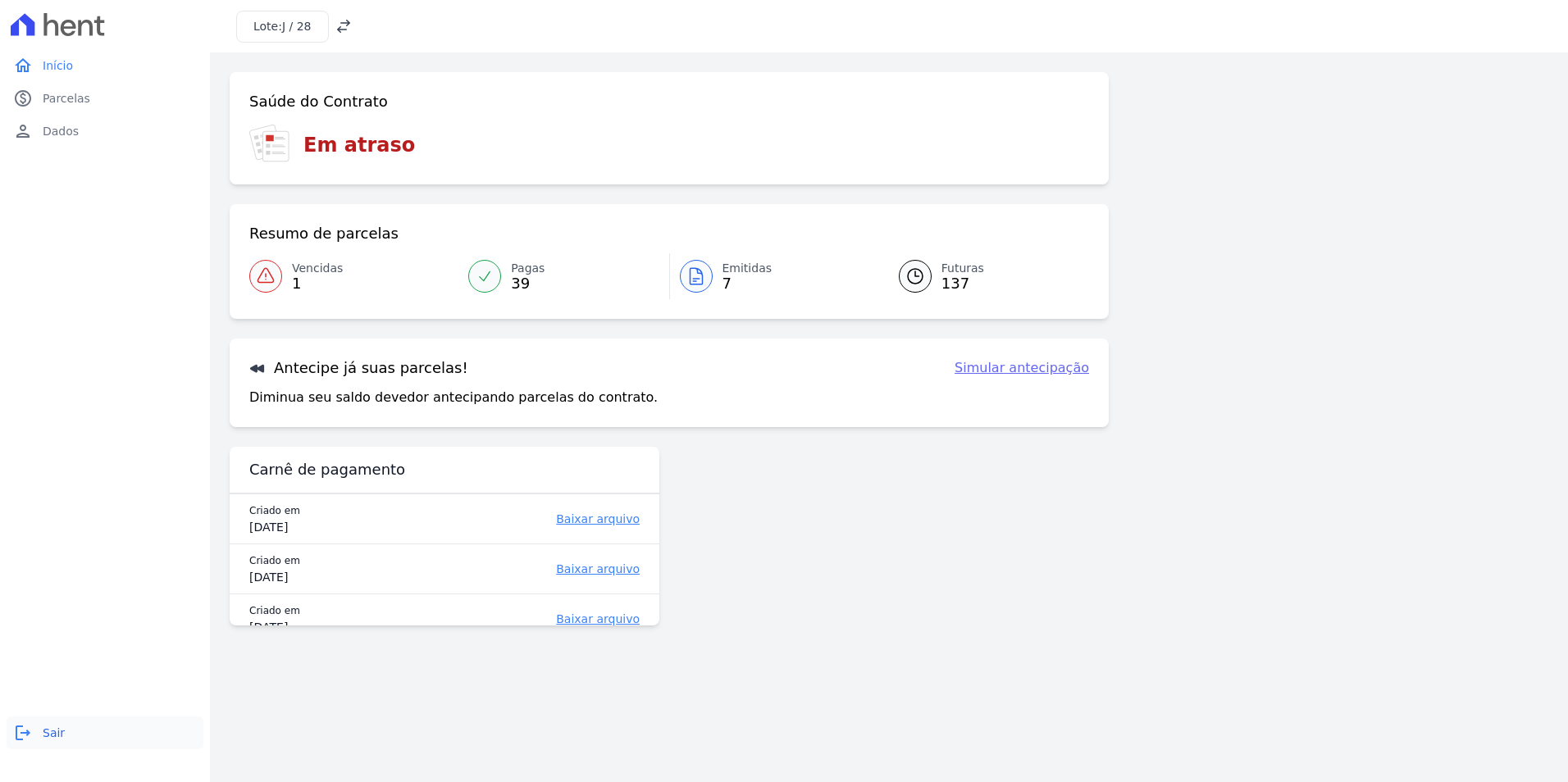
click at [57, 727] on span "Sair" at bounding box center [53, 733] width 23 height 16
